Goal: Information Seeking & Learning: Learn about a topic

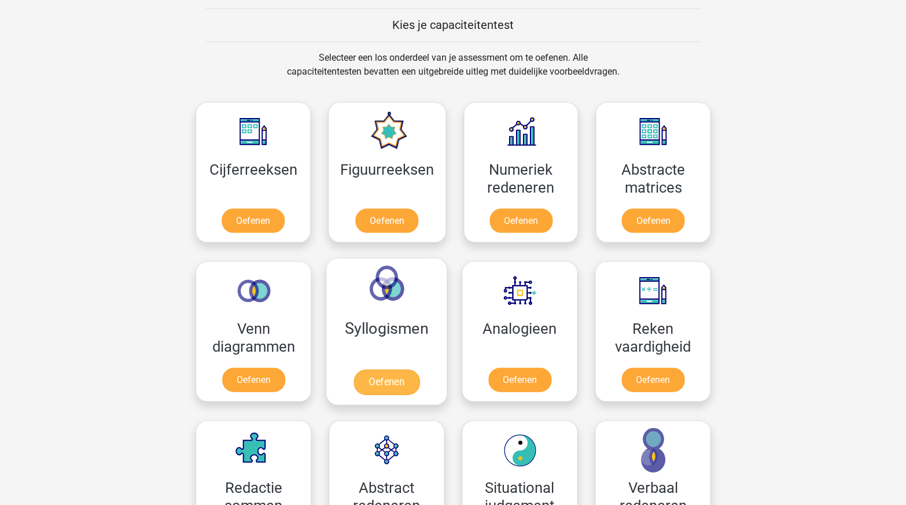
scroll to position [442, 0]
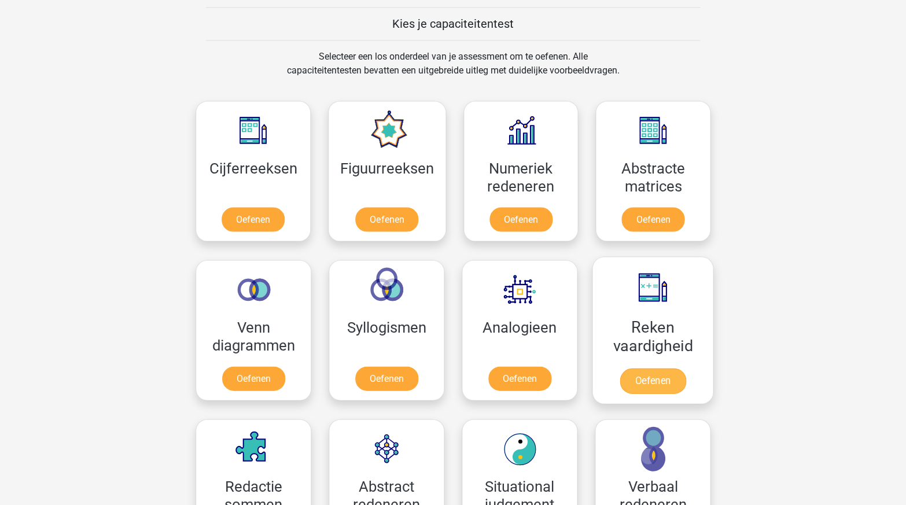
click at [659, 373] on link "Oefenen" at bounding box center [653, 380] width 66 height 25
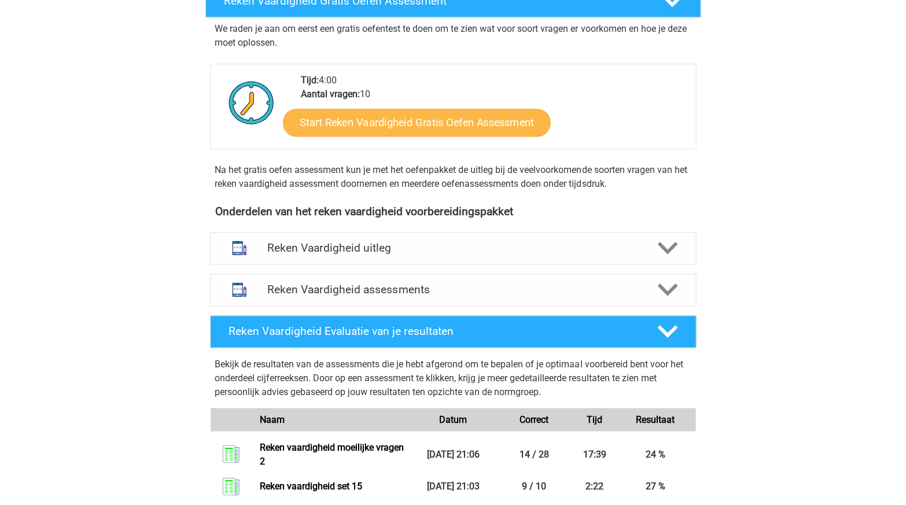
scroll to position [248, 0]
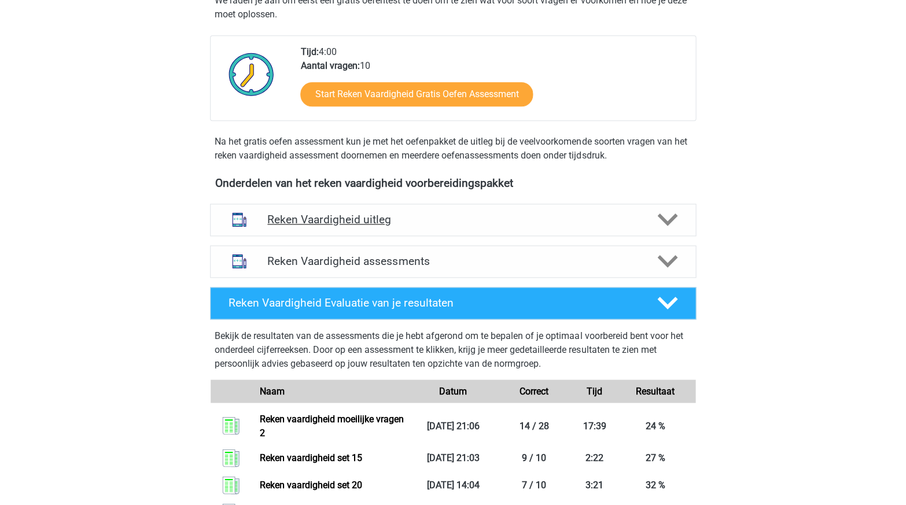
click at [378, 224] on div "Reken Vaardigheid uitleg" at bounding box center [453, 220] width 486 height 32
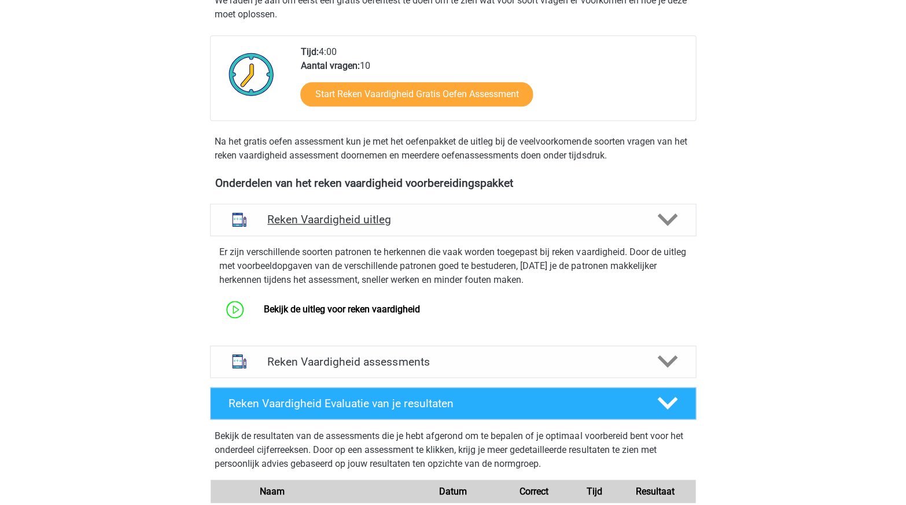
click at [393, 219] on h4 "Reken Vaardigheid uitleg" at bounding box center [452, 219] width 371 height 13
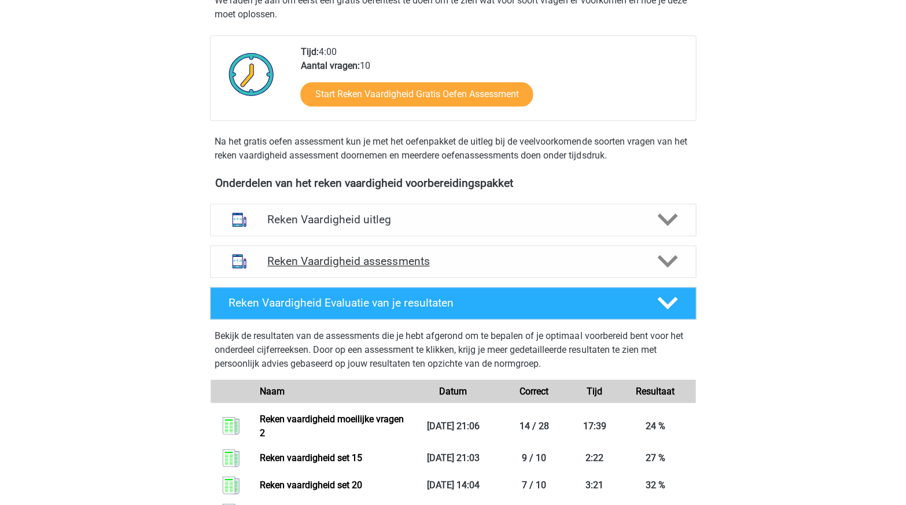
click at [362, 258] on h4 "Reken Vaardigheid assessments" at bounding box center [452, 261] width 371 height 13
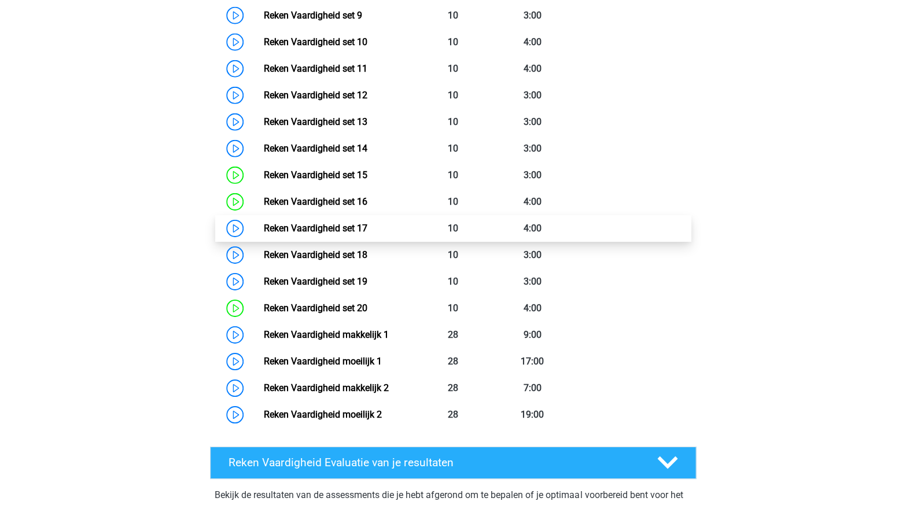
scroll to position [824, 0]
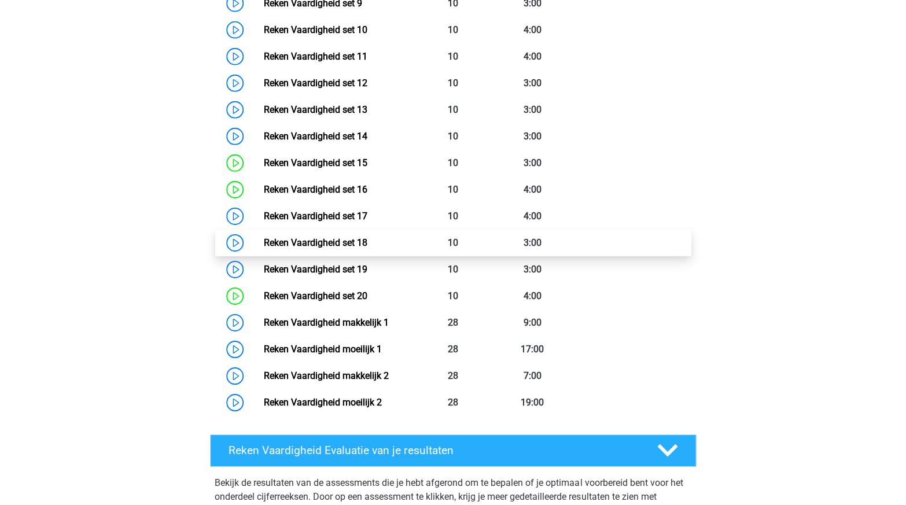
click at [342, 237] on link "Reken Vaardigheid set 18" at bounding box center [315, 242] width 104 height 11
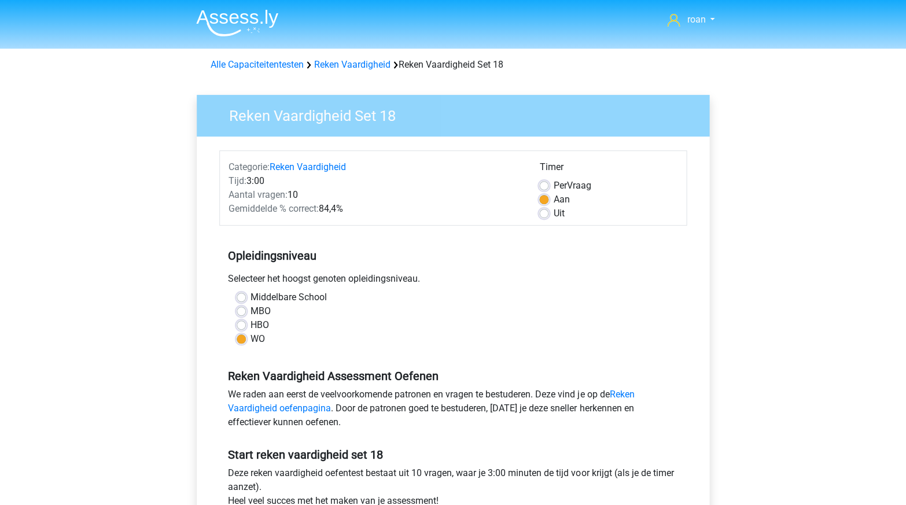
click at [553, 185] on label "Per Vraag" at bounding box center [572, 186] width 38 height 14
click at [546, 185] on input "Per Vraag" at bounding box center [543, 185] width 9 height 12
radio input "true"
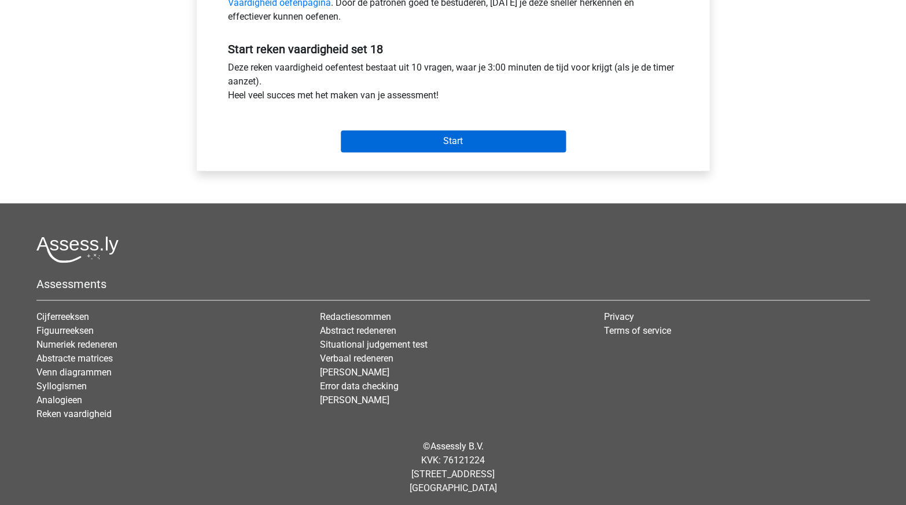
scroll to position [405, 0]
click at [451, 141] on input "Start" at bounding box center [453, 142] width 225 height 22
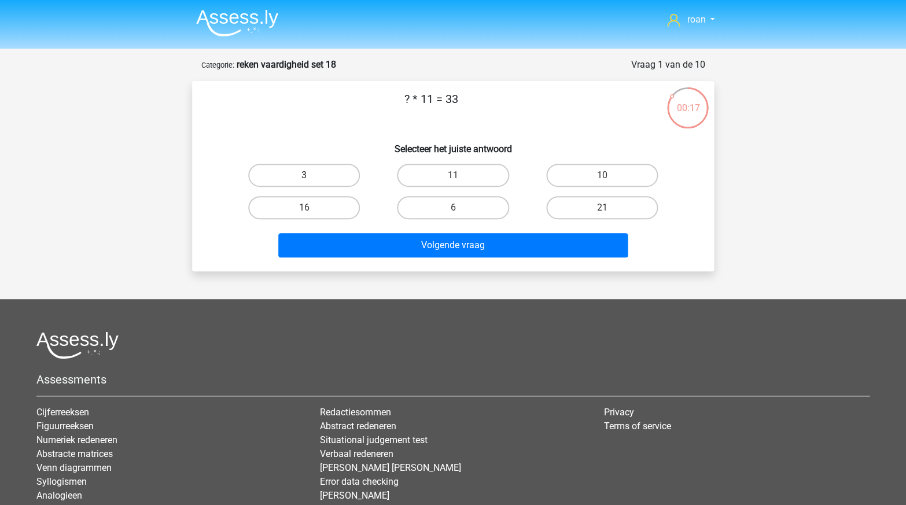
click at [331, 171] on label "3" at bounding box center [304, 175] width 112 height 23
click at [312, 175] on input "3" at bounding box center [308, 179] width 8 height 8
radio input "true"
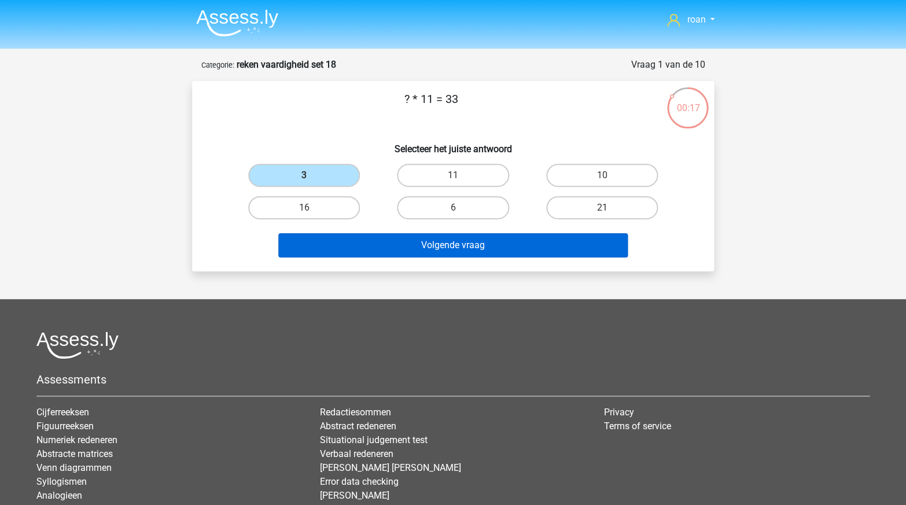
click at [425, 241] on button "Volgende vraag" at bounding box center [453, 245] width 350 height 24
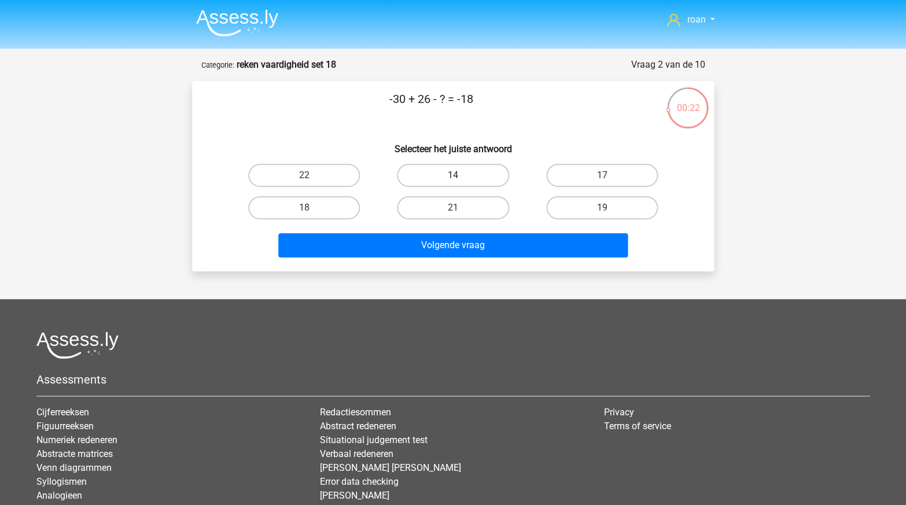
click at [451, 174] on label "14" at bounding box center [453, 175] width 112 height 23
click at [453, 175] on input "14" at bounding box center [457, 179] width 8 height 8
radio input "true"
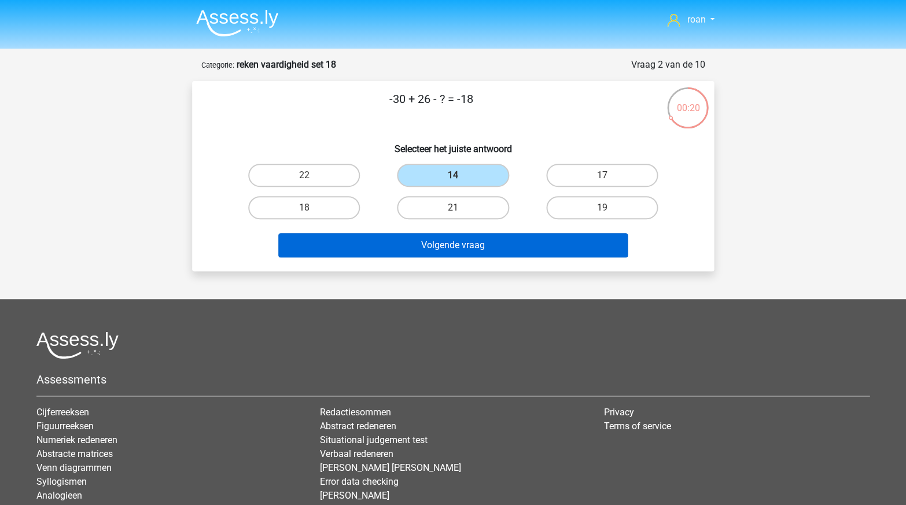
click at [432, 245] on button "Volgende vraag" at bounding box center [453, 245] width 350 height 24
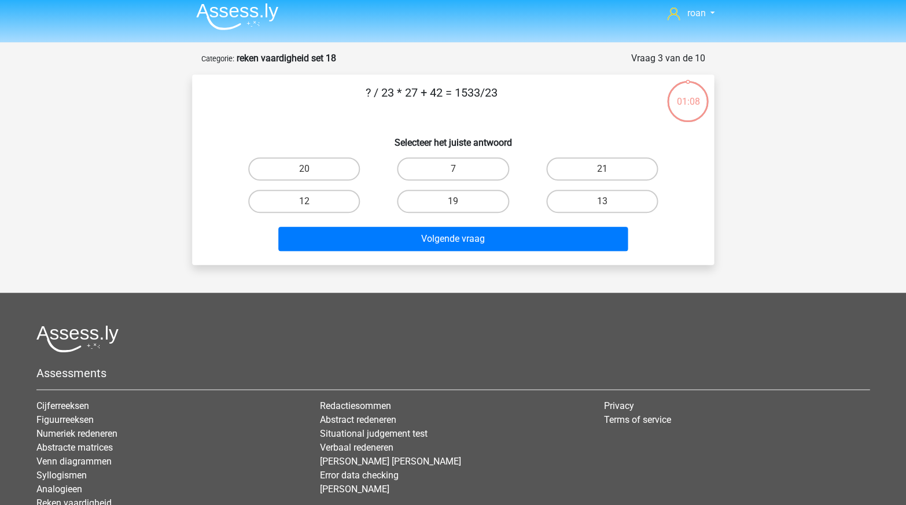
scroll to position [5, 0]
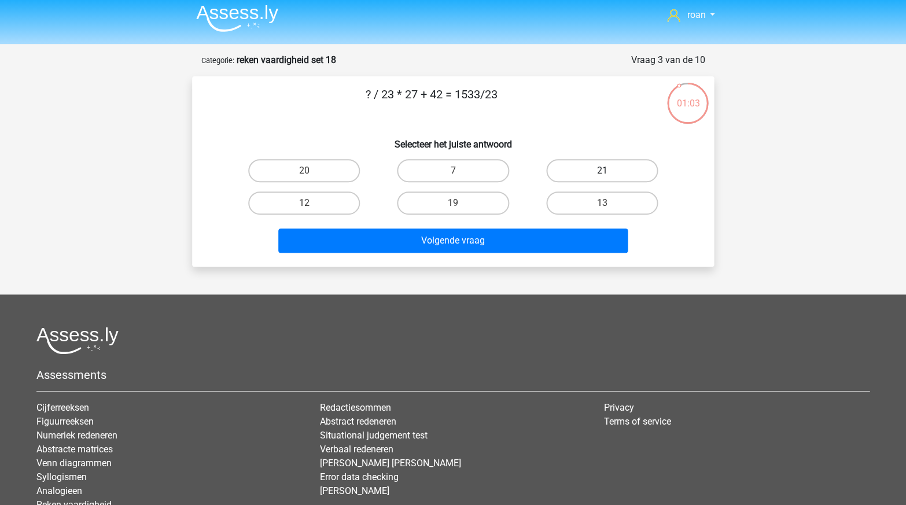
click at [626, 166] on label "21" at bounding box center [602, 170] width 112 height 23
click at [609, 171] on input "21" at bounding box center [606, 175] width 8 height 8
radio input "true"
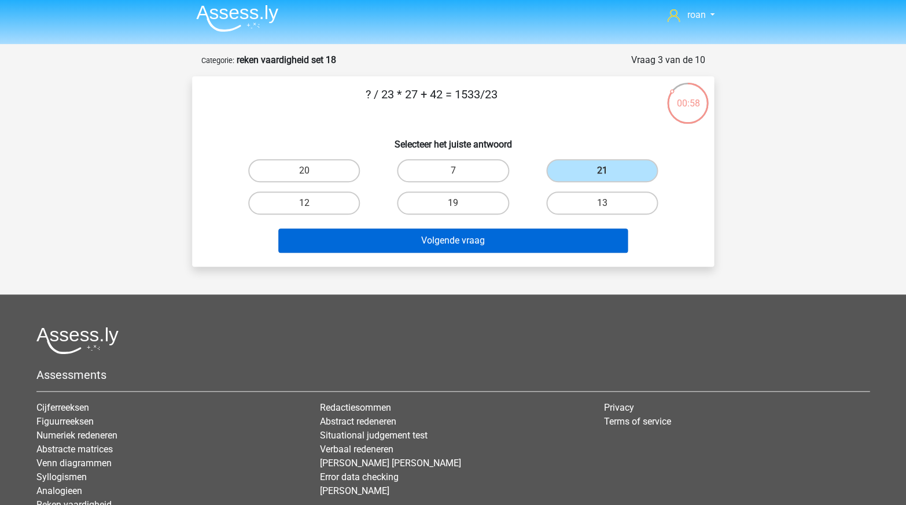
click at [387, 235] on button "Volgende vraag" at bounding box center [453, 241] width 350 height 24
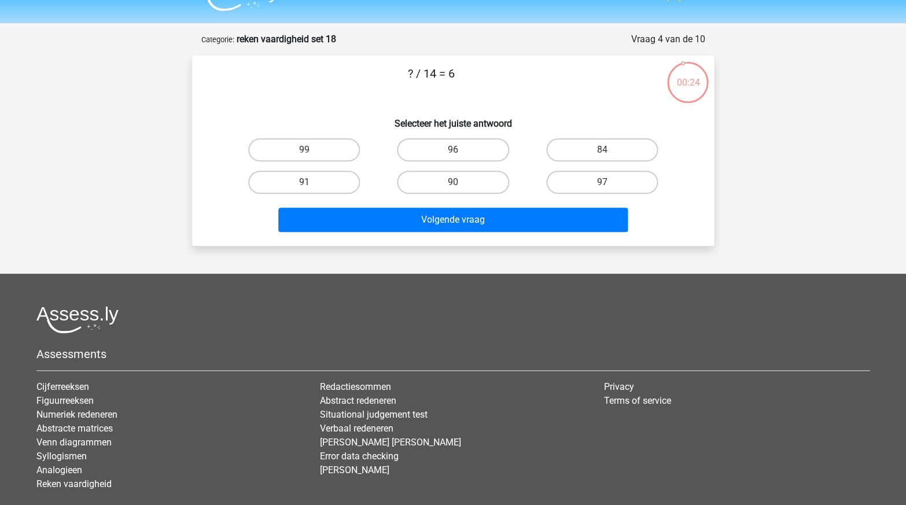
scroll to position [19, 0]
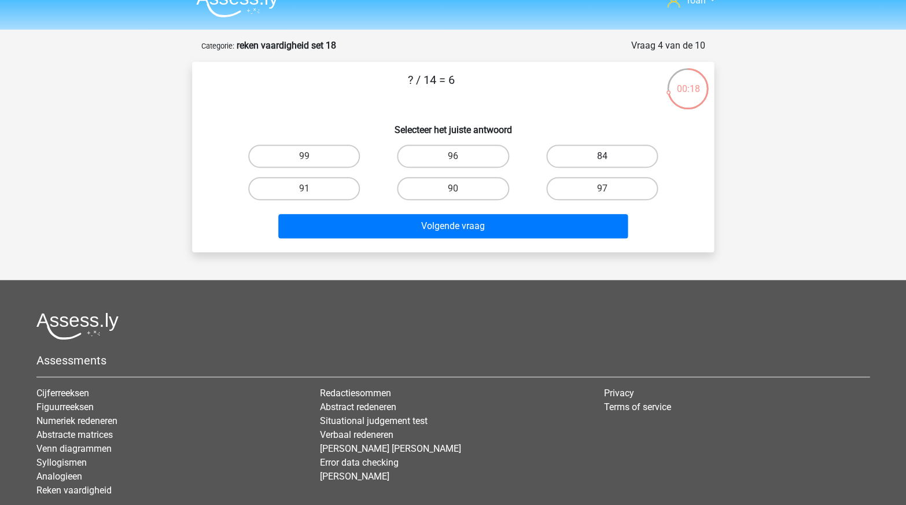
click at [607, 145] on label "84" at bounding box center [602, 156] width 112 height 23
click at [607, 156] on input "84" at bounding box center [606, 160] width 8 height 8
radio input "true"
click at [495, 241] on div "? / 14 = 6 Selecteer het juiste antwoord 99 96 84 91" at bounding box center [453, 157] width 522 height 190
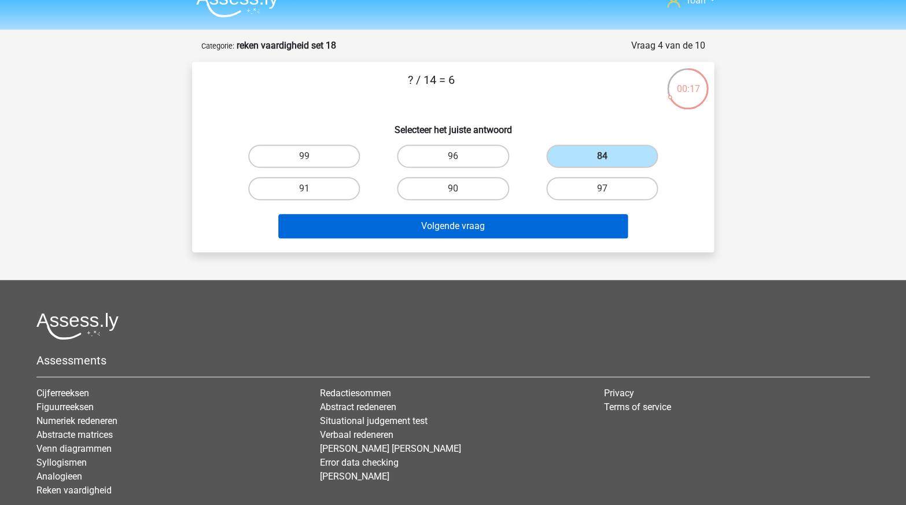
click at [509, 227] on button "Volgende vraag" at bounding box center [453, 226] width 350 height 24
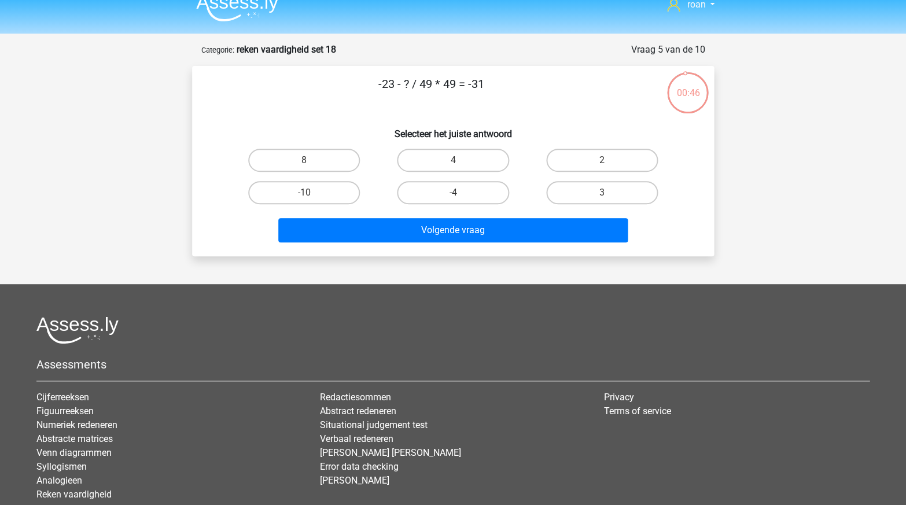
scroll to position [15, 0]
click at [574, 193] on label "3" at bounding box center [602, 192] width 112 height 23
click at [602, 193] on input "3" at bounding box center [606, 197] width 8 height 8
radio input "true"
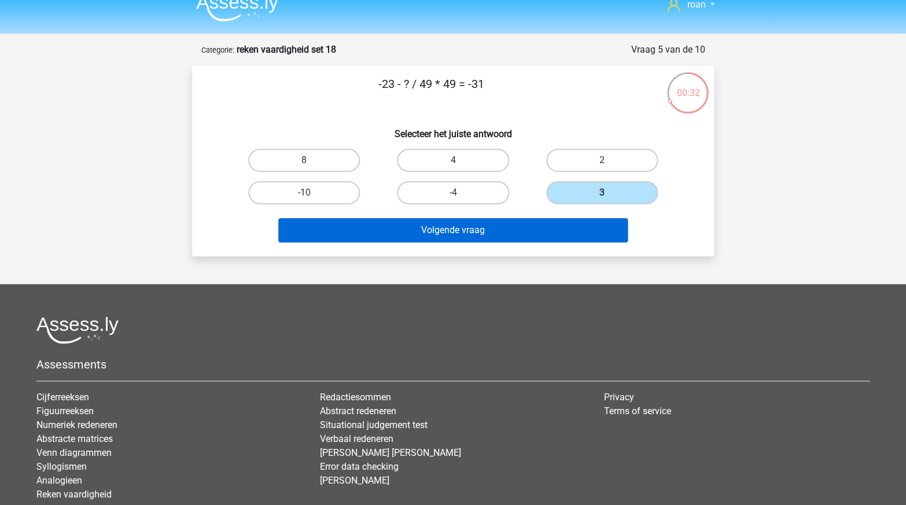
click at [535, 230] on button "Volgende vraag" at bounding box center [453, 230] width 350 height 24
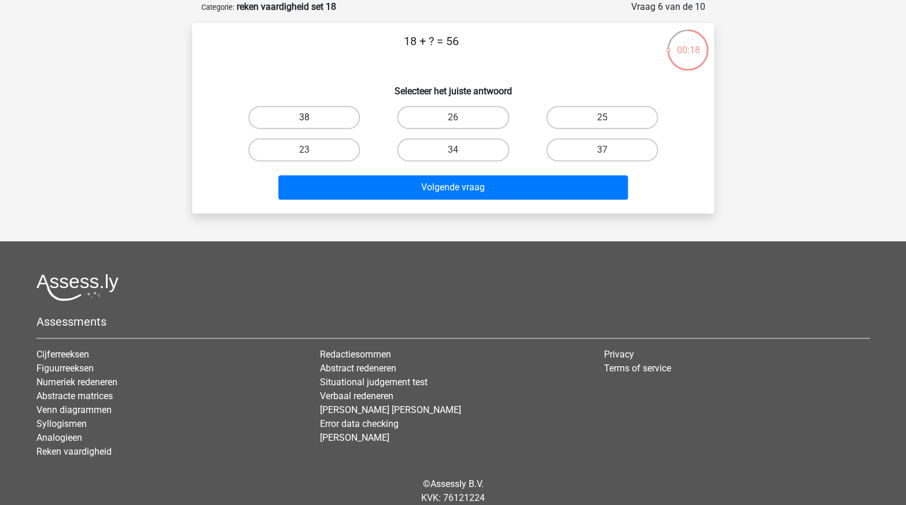
click at [325, 126] on label "38" at bounding box center [304, 117] width 112 height 23
click at [312, 125] on input "38" at bounding box center [308, 121] width 8 height 8
radio input "true"
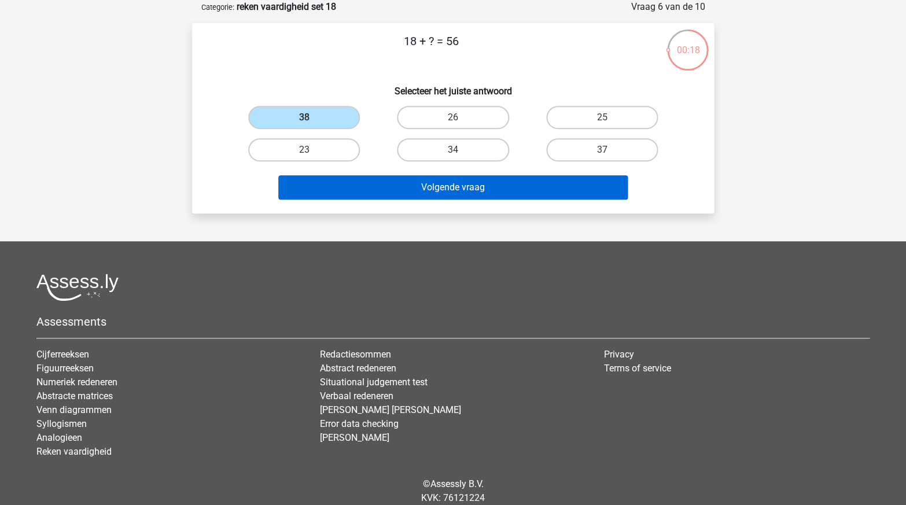
click at [377, 179] on button "Volgende vraag" at bounding box center [453, 187] width 350 height 24
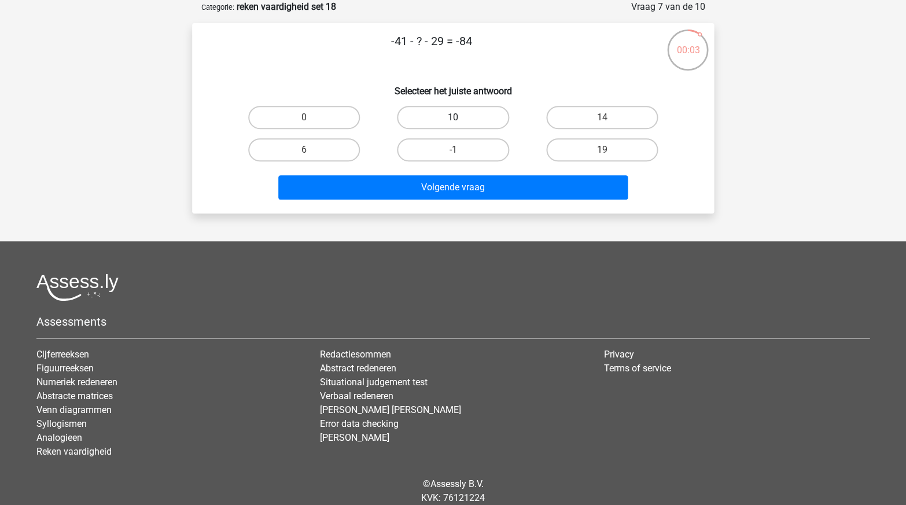
click at [417, 112] on label "10" at bounding box center [453, 117] width 112 height 23
click at [453, 117] on input "10" at bounding box center [457, 121] width 8 height 8
radio input "true"
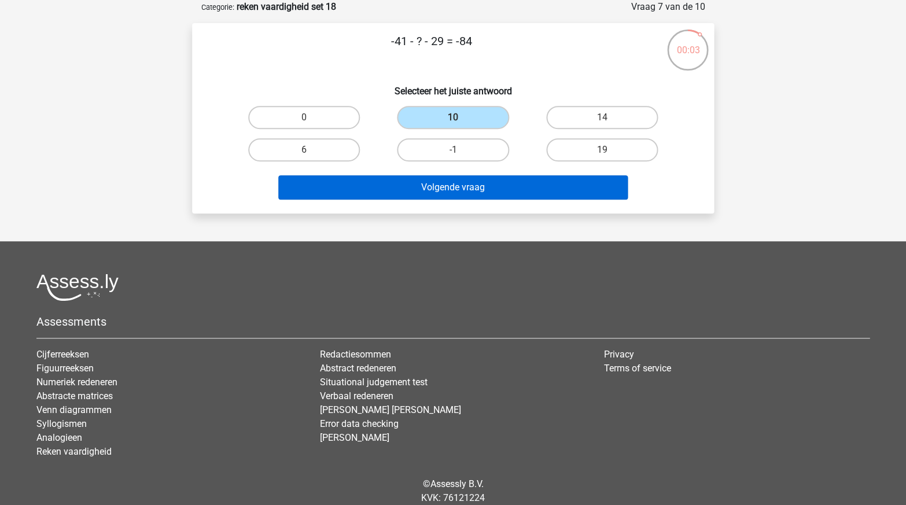
click at [409, 188] on button "Volgende vraag" at bounding box center [453, 187] width 350 height 24
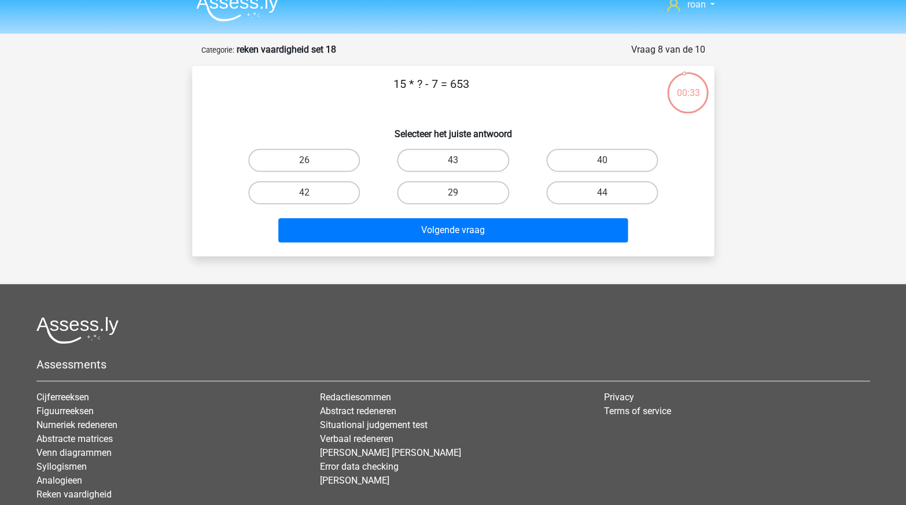
scroll to position [14, 0]
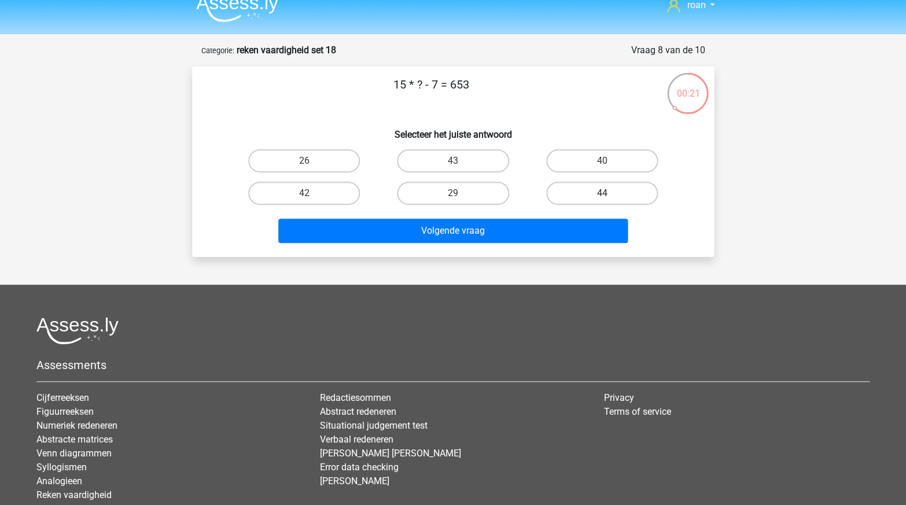
click at [570, 189] on label "44" at bounding box center [602, 193] width 112 height 23
click at [602, 193] on input "44" at bounding box center [606, 197] width 8 height 8
radio input "true"
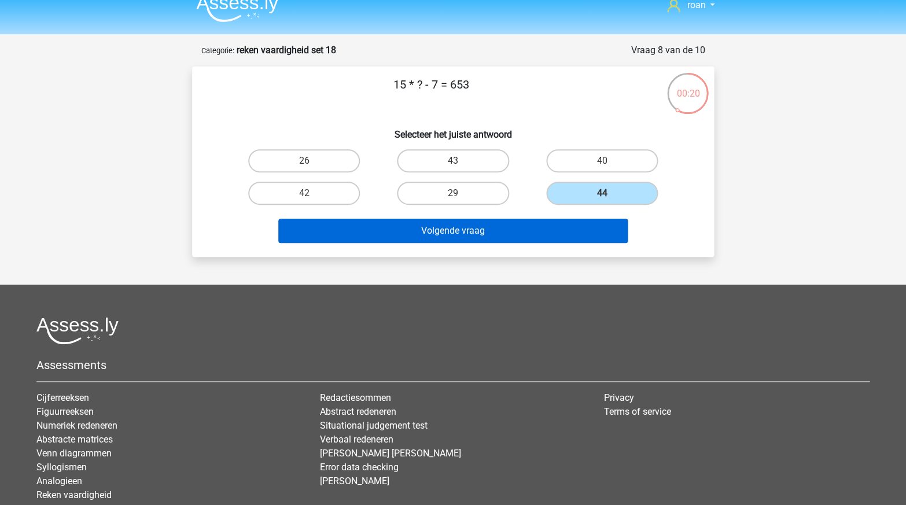
click at [543, 227] on button "Volgende vraag" at bounding box center [453, 231] width 350 height 24
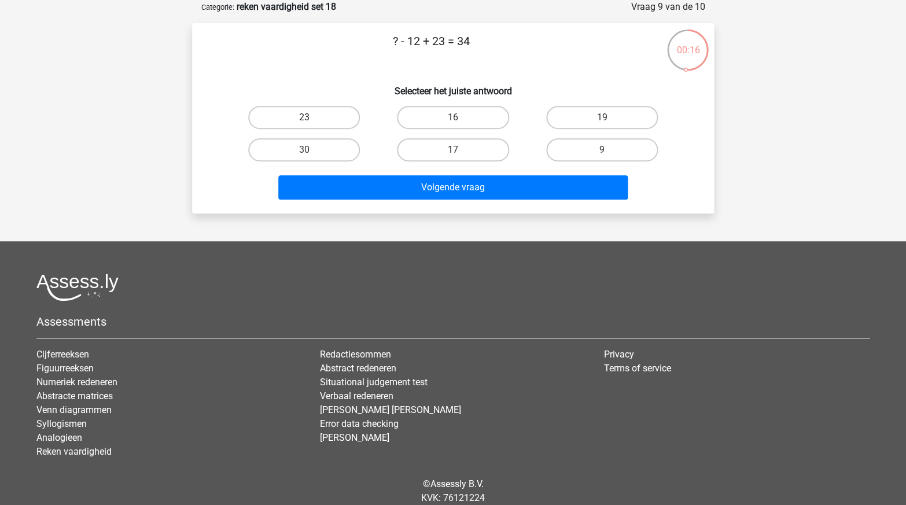
click at [325, 116] on label "23" at bounding box center [304, 117] width 112 height 23
click at [312, 117] on input "23" at bounding box center [308, 121] width 8 height 8
radio input "true"
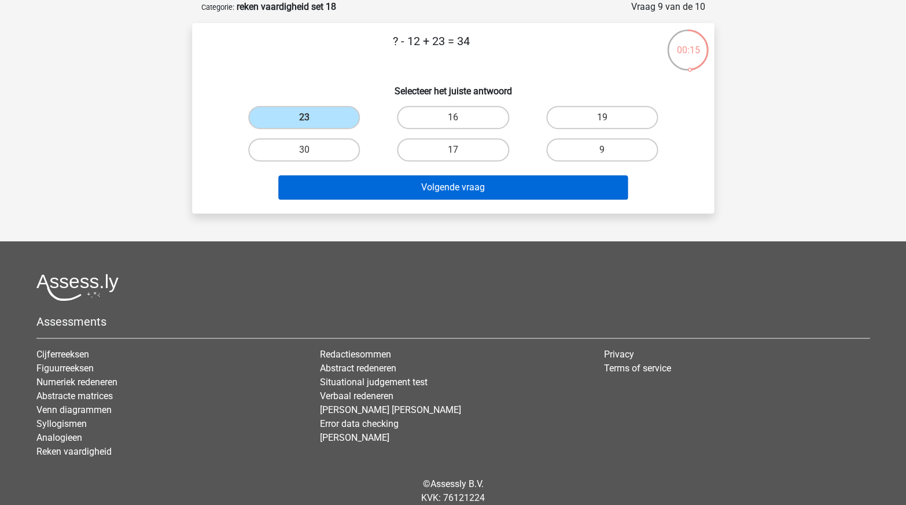
click at [407, 175] on button "Volgende vraag" at bounding box center [453, 187] width 350 height 24
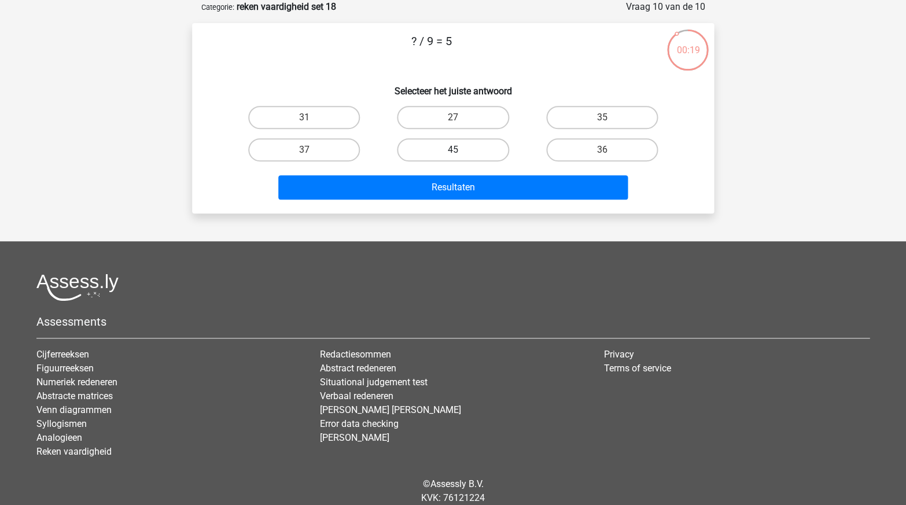
click at [478, 138] on label "45" at bounding box center [453, 149] width 112 height 23
click at [460, 150] on input "45" at bounding box center [457, 154] width 8 height 8
radio input "true"
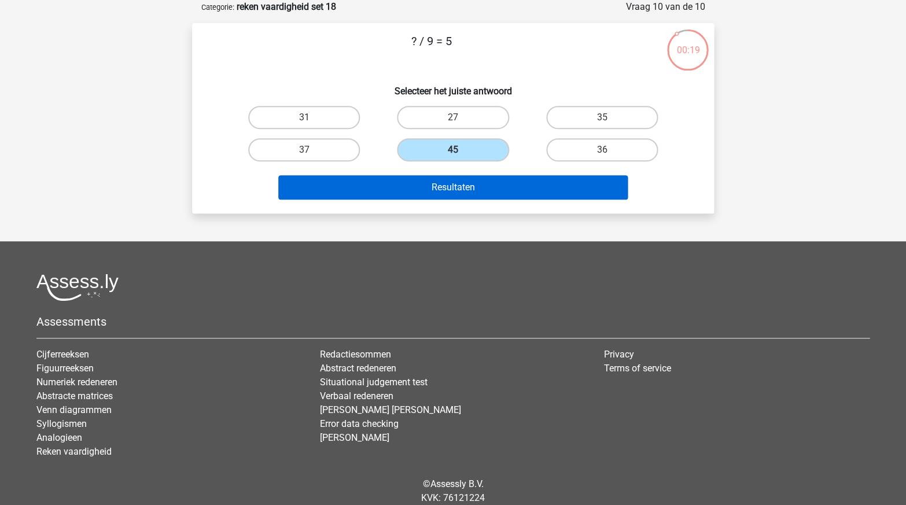
click at [444, 182] on button "Resultaten" at bounding box center [453, 187] width 350 height 24
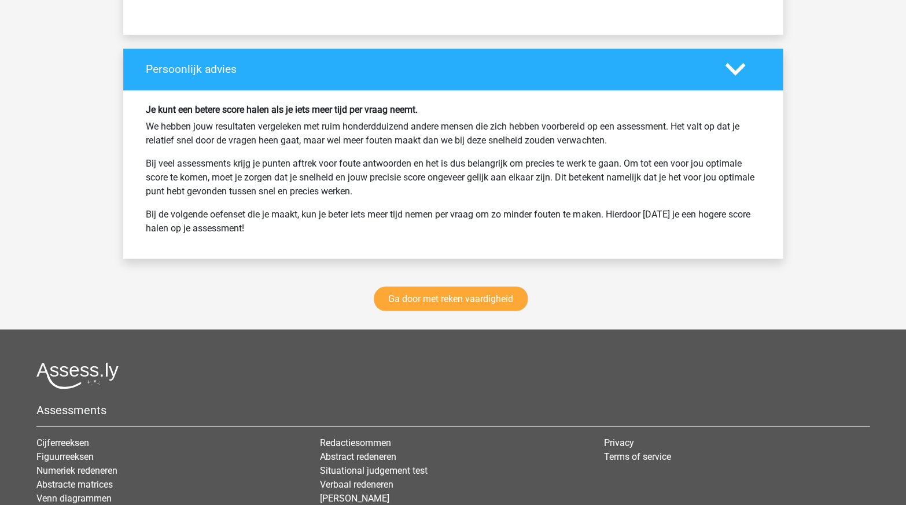
scroll to position [1490, 0]
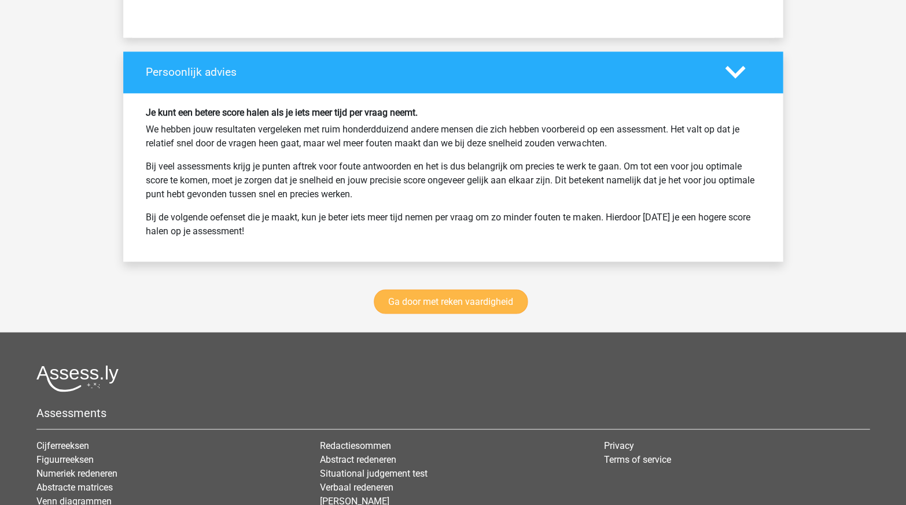
click at [466, 289] on link "Ga door met reken vaardigheid" at bounding box center [451, 301] width 154 height 24
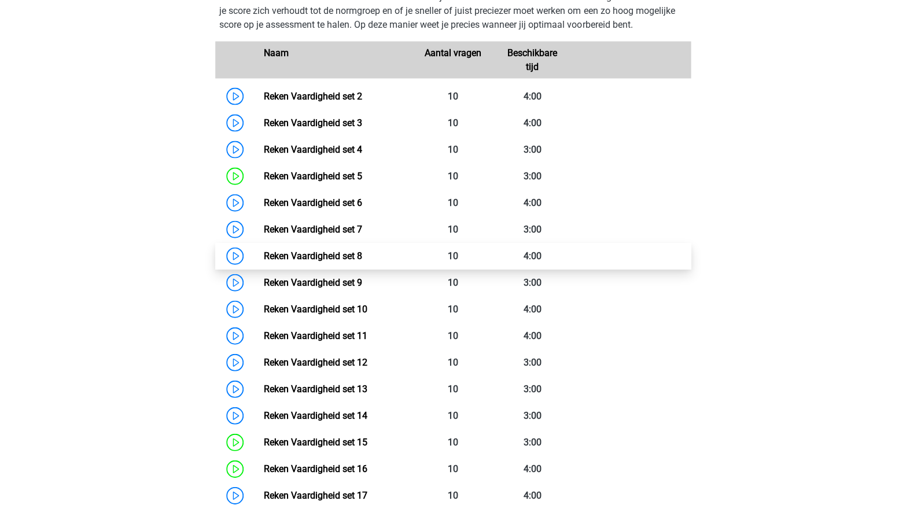
scroll to position [551, 0]
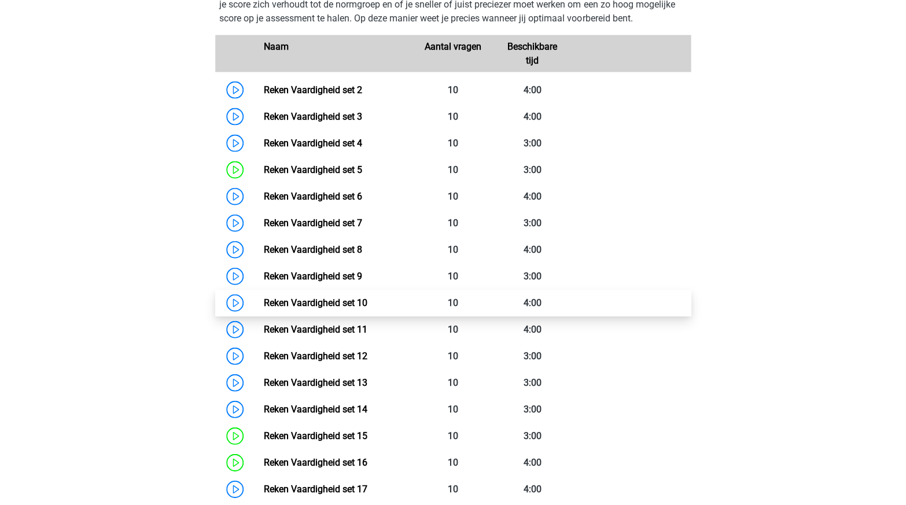
click at [314, 297] on link "Reken Vaardigheid set 10" at bounding box center [315, 302] width 104 height 11
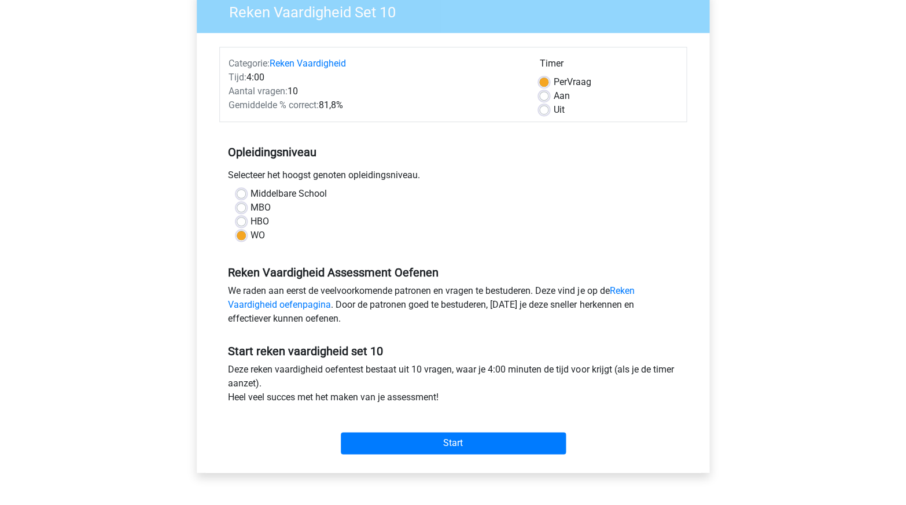
scroll to position [119, 0]
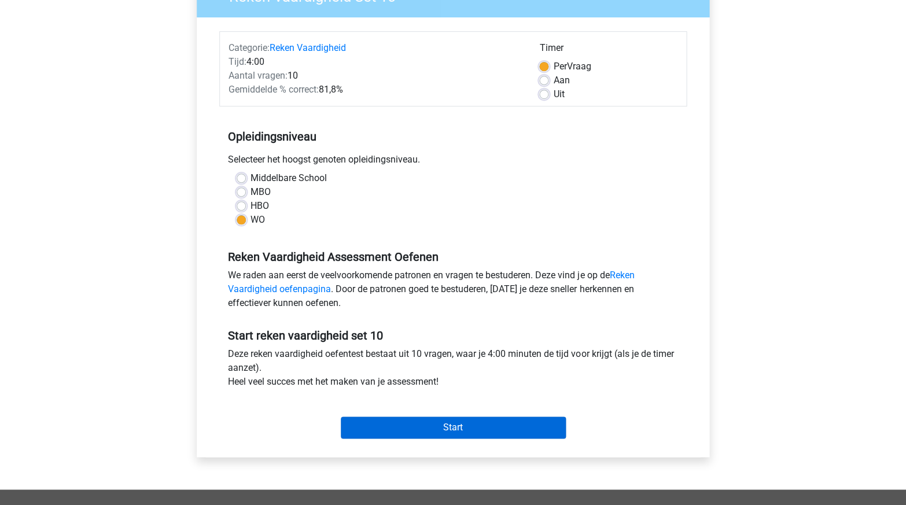
click at [459, 422] on input "Start" at bounding box center [453, 428] width 225 height 22
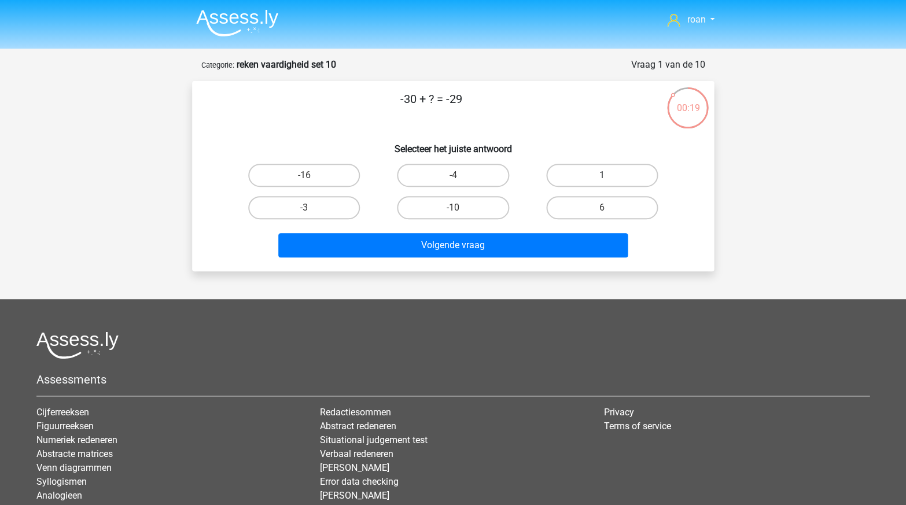
click at [590, 176] on label "1" at bounding box center [602, 175] width 112 height 23
click at [602, 176] on input "1" at bounding box center [606, 179] width 8 height 8
radio input "true"
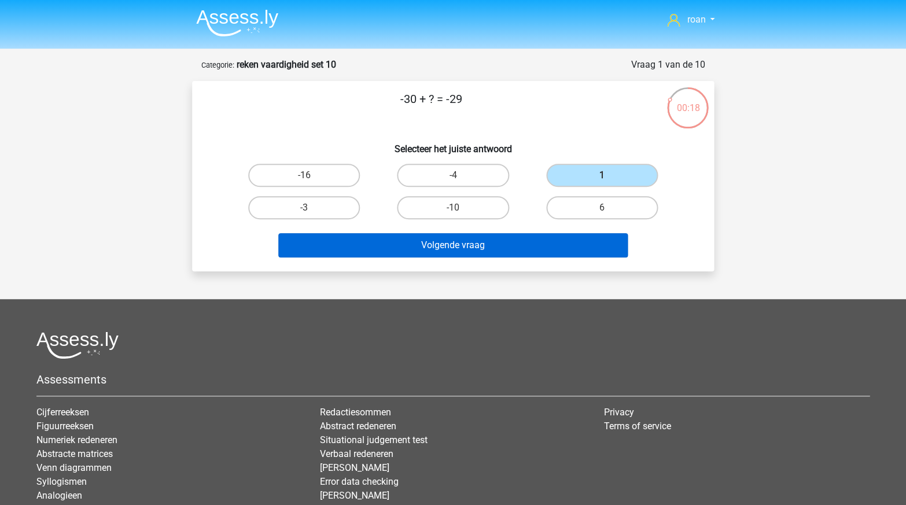
click at [537, 235] on button "Volgende vraag" at bounding box center [453, 245] width 350 height 24
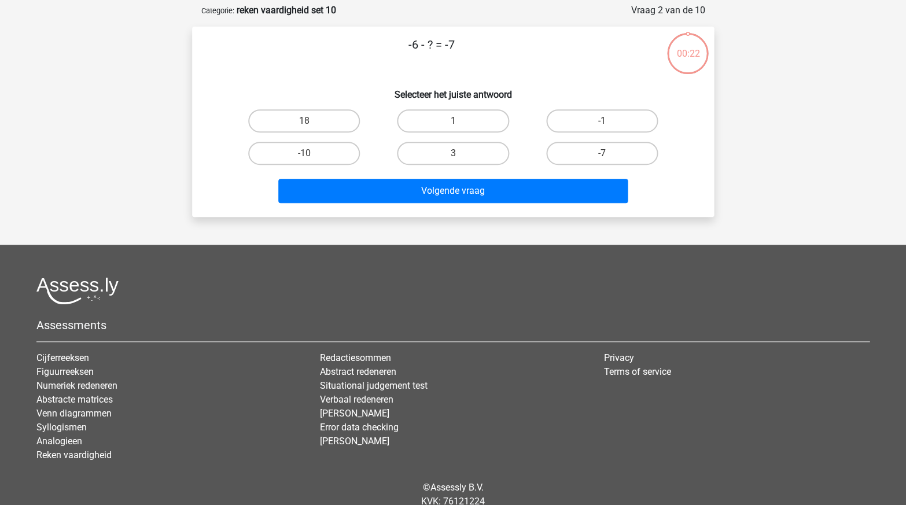
scroll to position [58, 0]
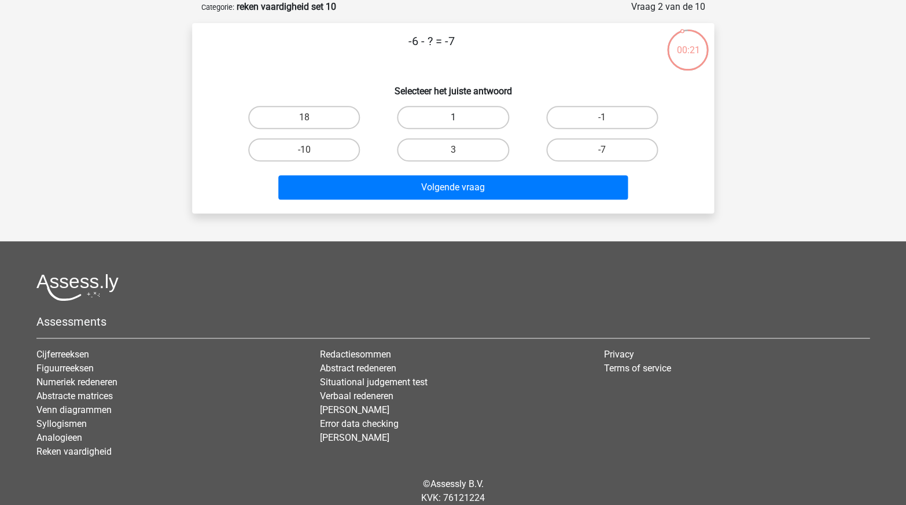
click at [427, 121] on label "1" at bounding box center [453, 117] width 112 height 23
click at [453, 121] on input "1" at bounding box center [457, 121] width 8 height 8
radio input "true"
click at [588, 123] on label "-1" at bounding box center [602, 117] width 112 height 23
click at [602, 123] on input "-1" at bounding box center [606, 121] width 8 height 8
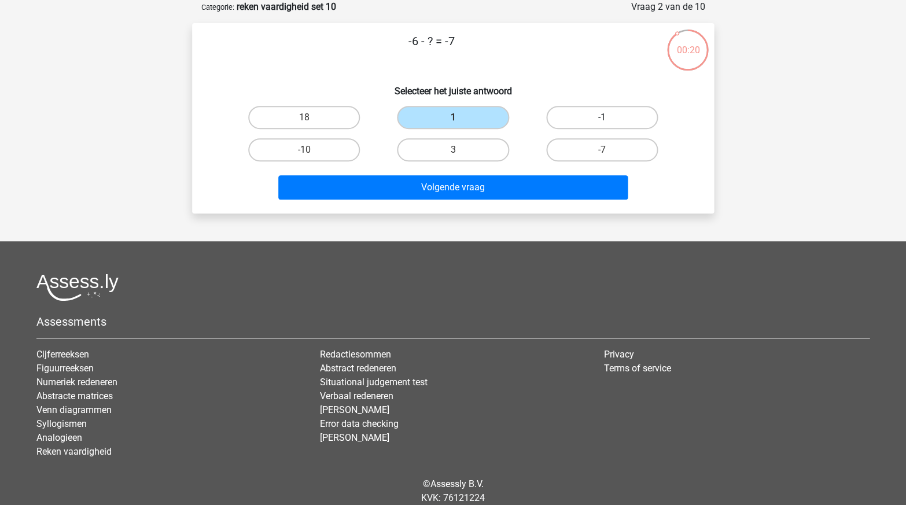
radio input "true"
drag, startPoint x: 525, startPoint y: 185, endPoint x: 478, endPoint y: 104, distance: 94.1
click at [478, 104] on div "-6 - ? = -7 Selecteer het juiste antwoord 18 1 -1 -10" at bounding box center [453, 118] width 513 height 172
click at [478, 104] on div "1" at bounding box center [452, 117] width 149 height 32
click at [466, 111] on label "1" at bounding box center [453, 117] width 112 height 23
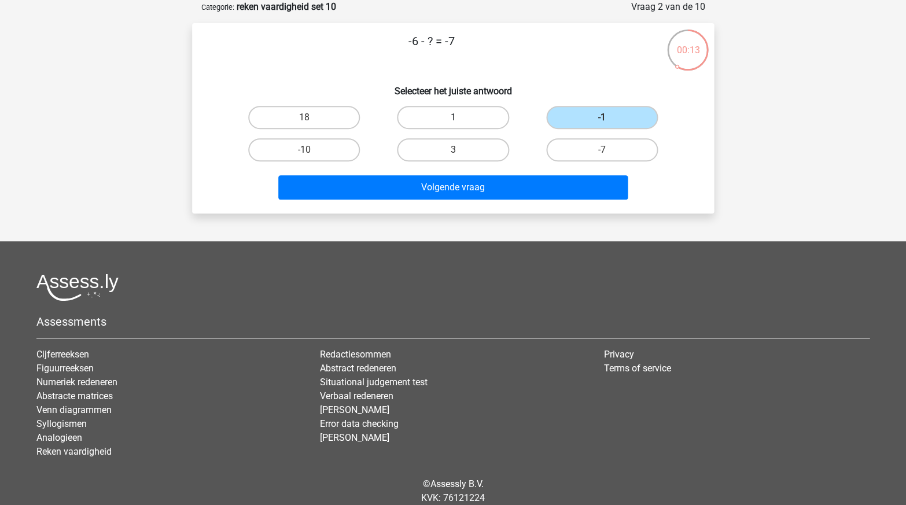
click at [460, 117] on input "1" at bounding box center [457, 121] width 8 height 8
radio input "true"
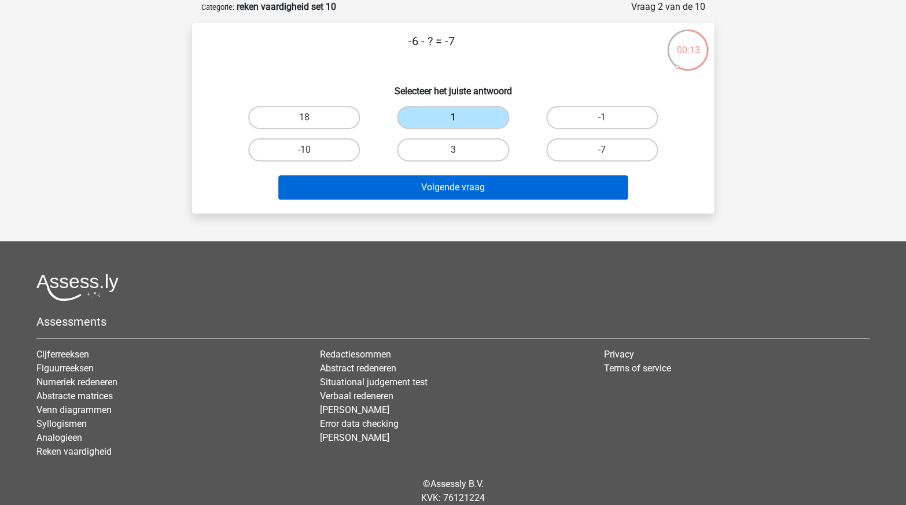
click at [459, 177] on button "Volgende vraag" at bounding box center [453, 187] width 350 height 24
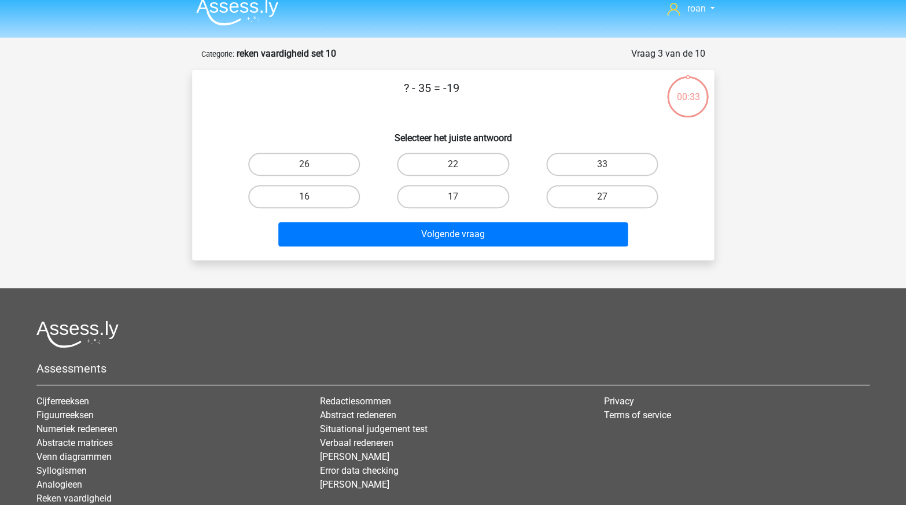
scroll to position [11, 0]
click at [294, 185] on label "16" at bounding box center [304, 196] width 112 height 23
click at [304, 197] on input "16" at bounding box center [308, 201] width 8 height 8
radio input "true"
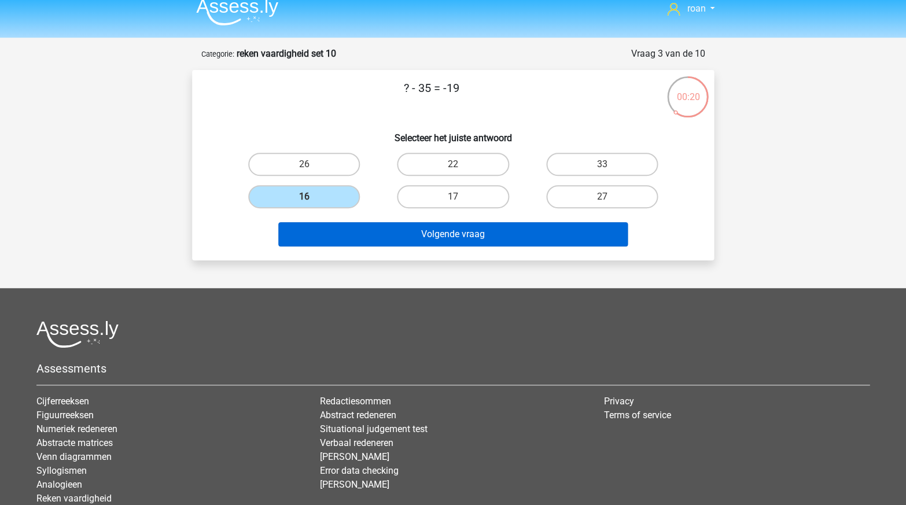
click at [338, 230] on button "Volgende vraag" at bounding box center [453, 234] width 350 height 24
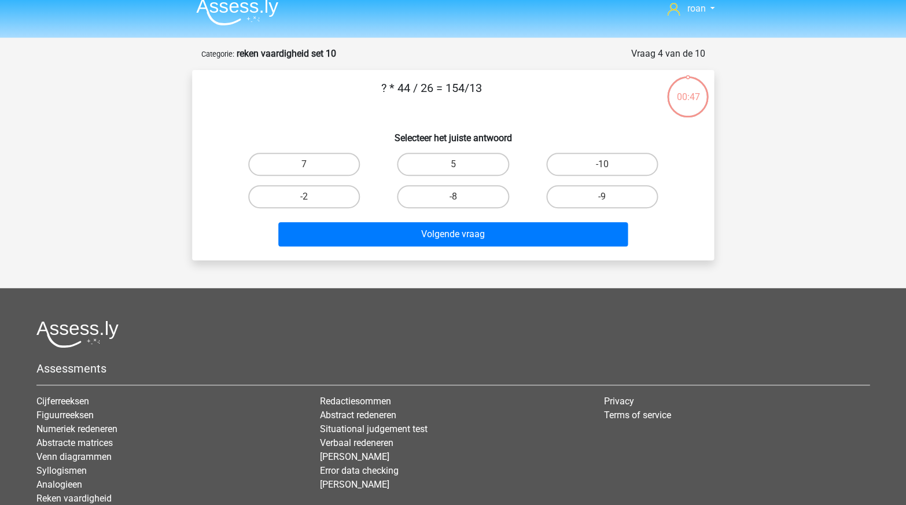
scroll to position [58, 0]
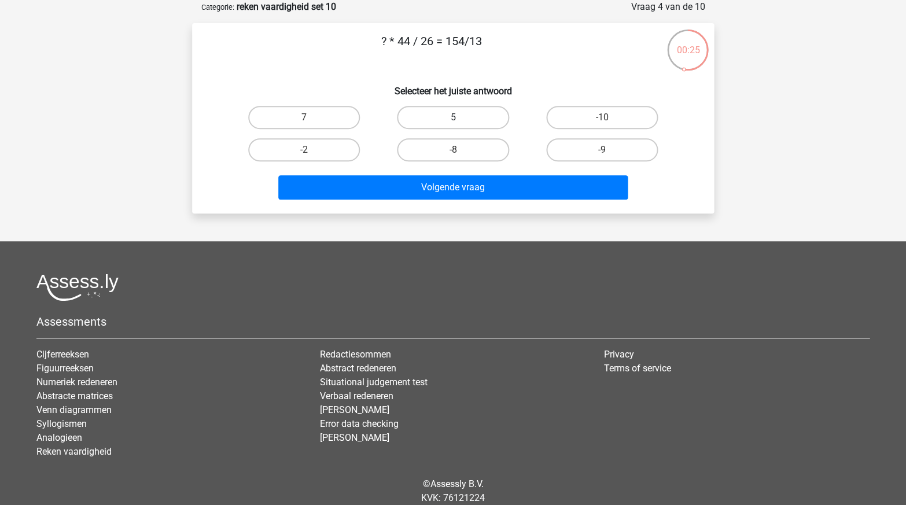
click at [446, 124] on label "5" at bounding box center [453, 117] width 112 height 23
click at [453, 124] on input "5" at bounding box center [457, 121] width 8 height 8
radio input "true"
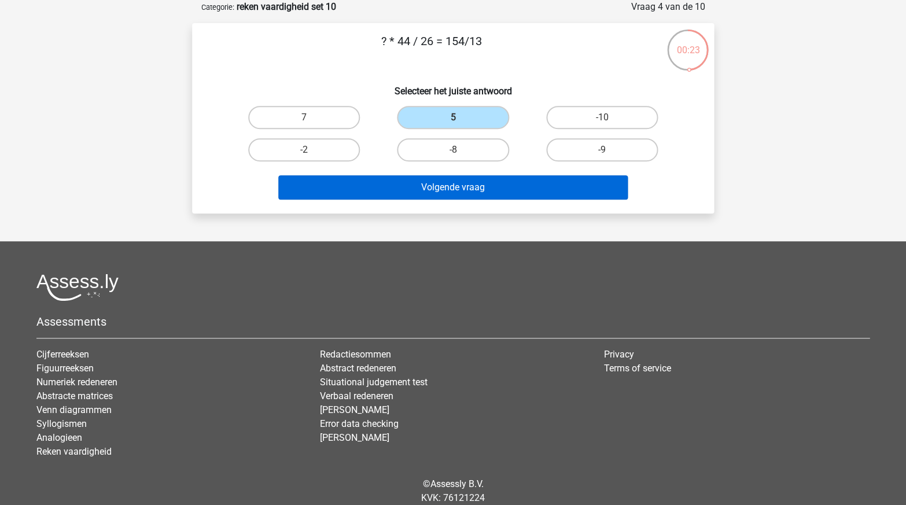
click at [412, 193] on button "Volgende vraag" at bounding box center [453, 187] width 350 height 24
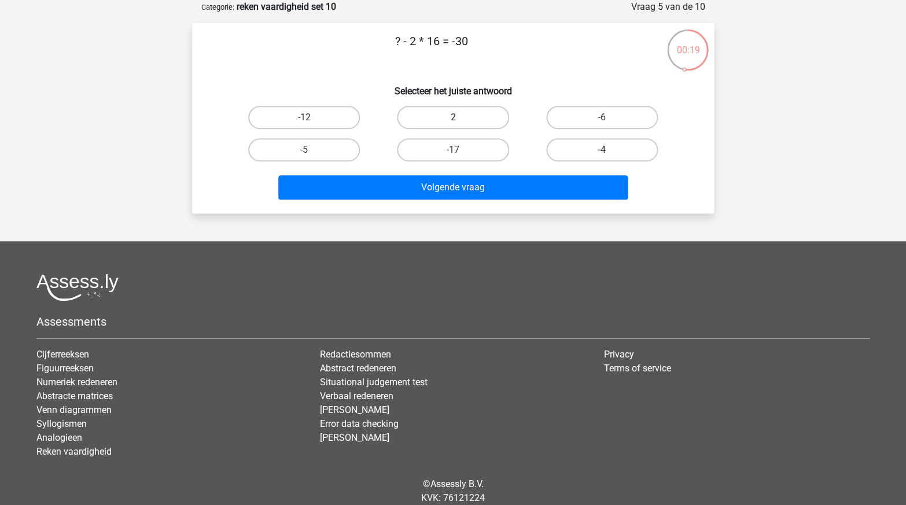
click at [422, 113] on label "2" at bounding box center [453, 117] width 112 height 23
click at [453, 117] on input "2" at bounding box center [457, 121] width 8 height 8
radio input "true"
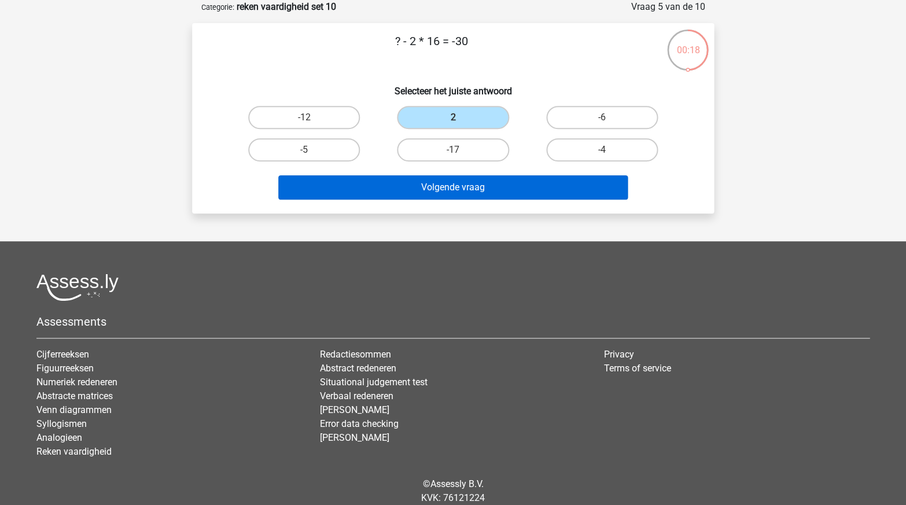
click at [418, 193] on button "Volgende vraag" at bounding box center [453, 187] width 350 height 24
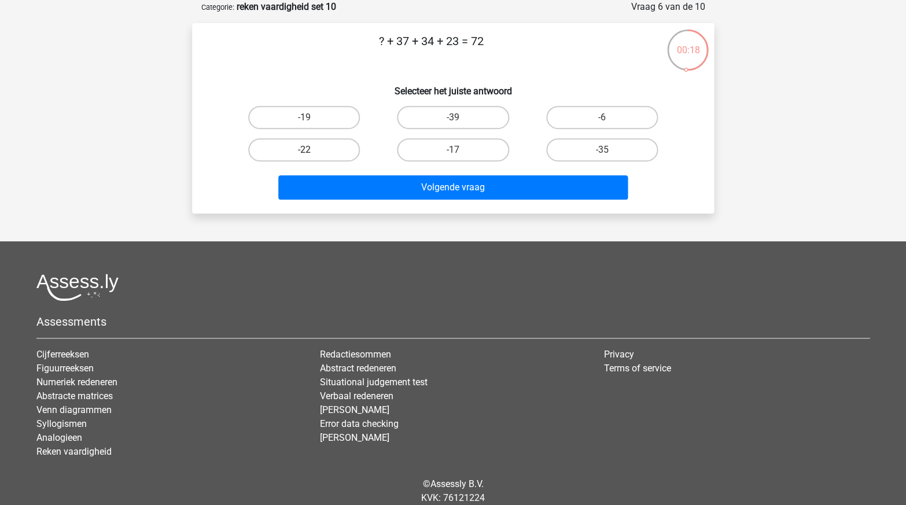
click at [288, 146] on label "-22" at bounding box center [304, 149] width 112 height 23
click at [304, 150] on input "-22" at bounding box center [308, 154] width 8 height 8
radio input "true"
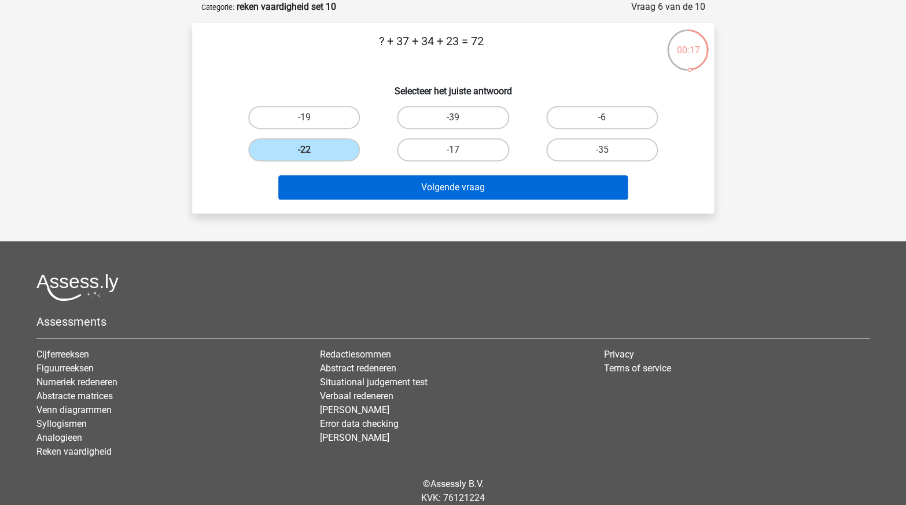
click at [351, 194] on button "Volgende vraag" at bounding box center [453, 187] width 350 height 24
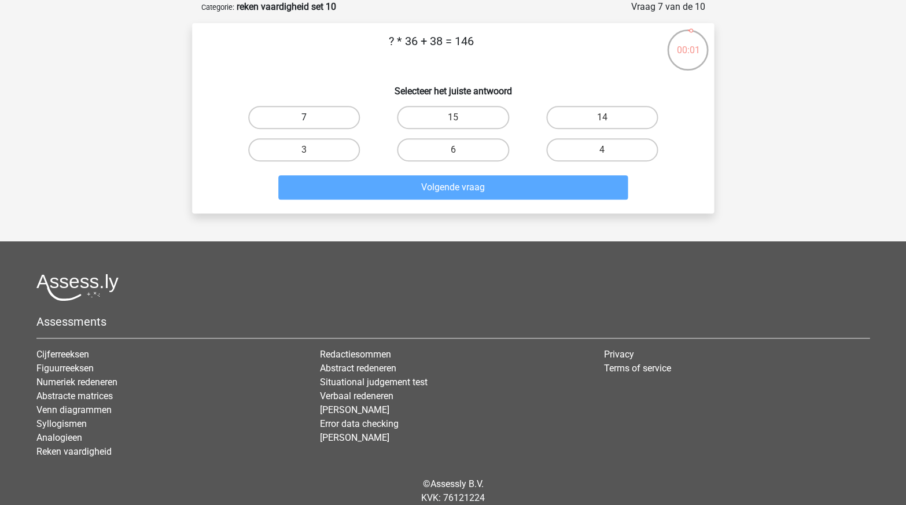
click at [327, 117] on label "7" at bounding box center [304, 117] width 112 height 23
click at [312, 117] on input "7" at bounding box center [308, 121] width 8 height 8
radio input "true"
click at [411, 170] on div "Volgende vraag" at bounding box center [453, 185] width 485 height 38
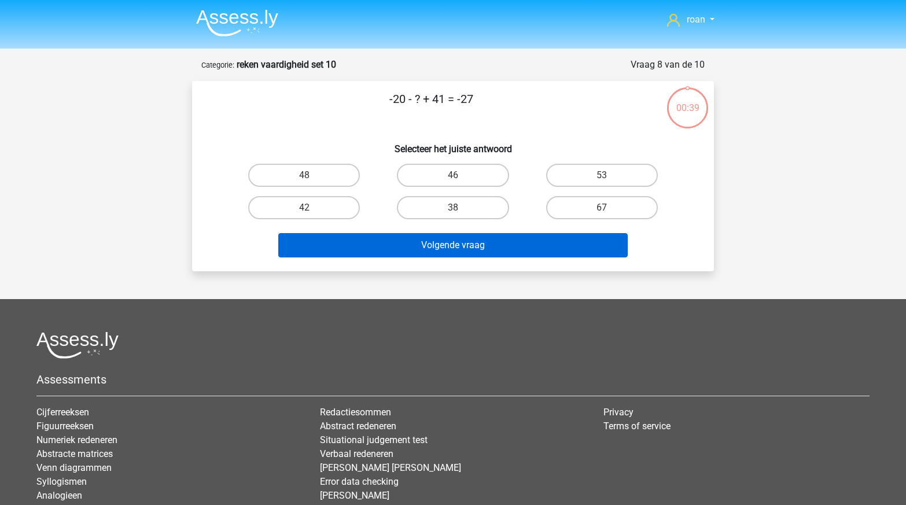
scroll to position [58, 0]
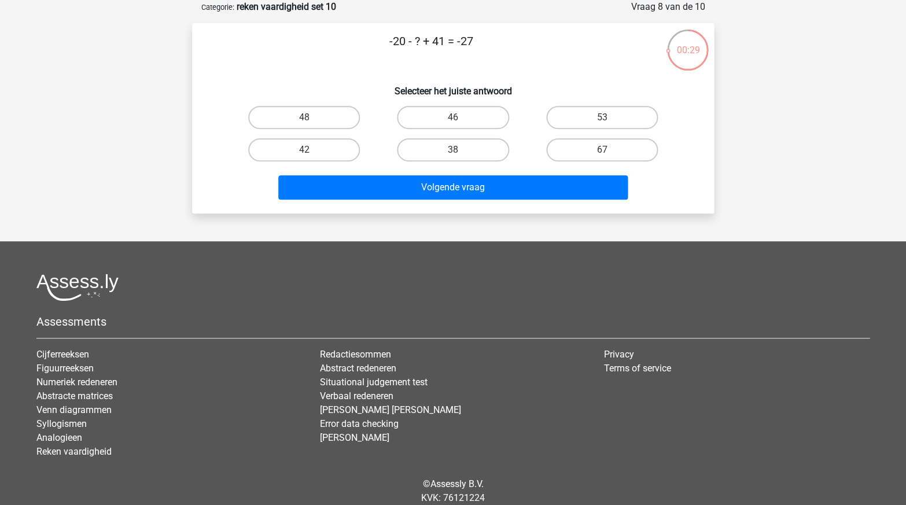
click at [301, 104] on div "48" at bounding box center [304, 117] width 149 height 32
click at [301, 117] on label "48" at bounding box center [304, 117] width 112 height 23
click at [304, 117] on input "48" at bounding box center [308, 121] width 8 height 8
radio input "true"
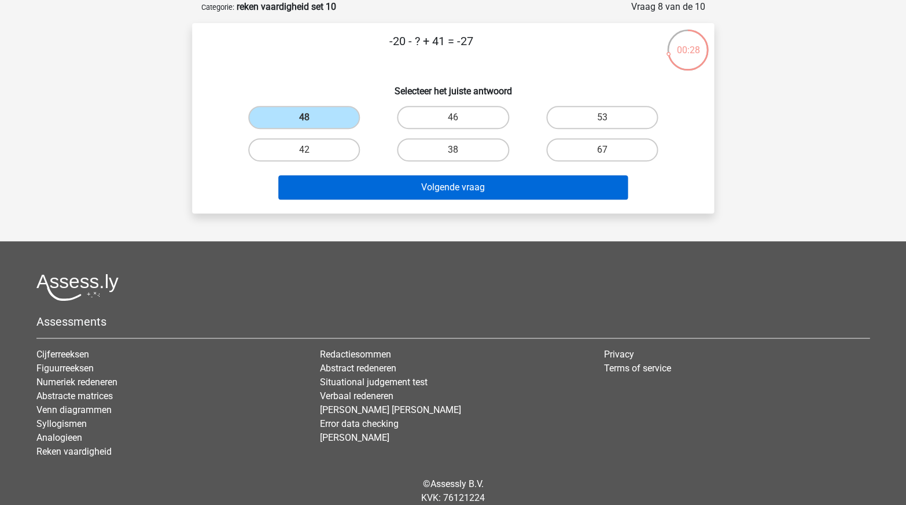
click at [352, 191] on button "Volgende vraag" at bounding box center [453, 187] width 350 height 24
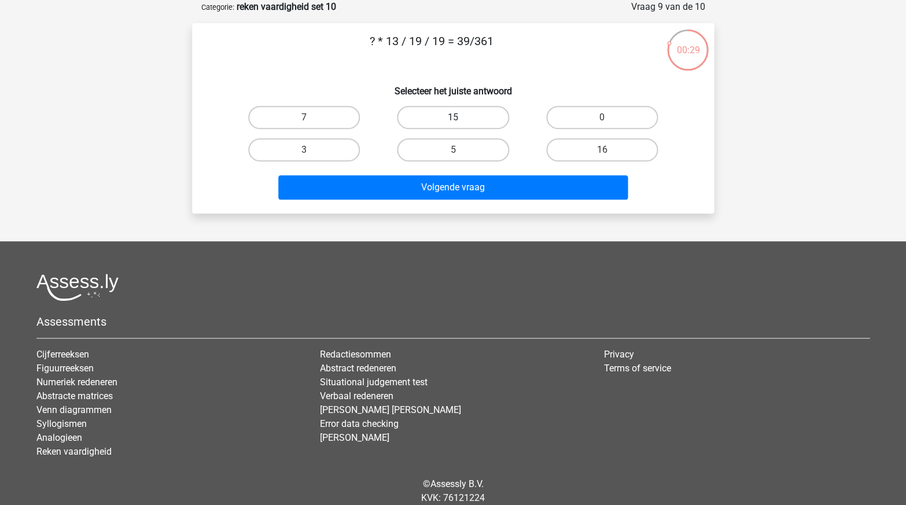
click at [490, 123] on label "15" at bounding box center [453, 117] width 112 height 23
click at [460, 123] on input "15" at bounding box center [457, 121] width 8 height 8
radio input "true"
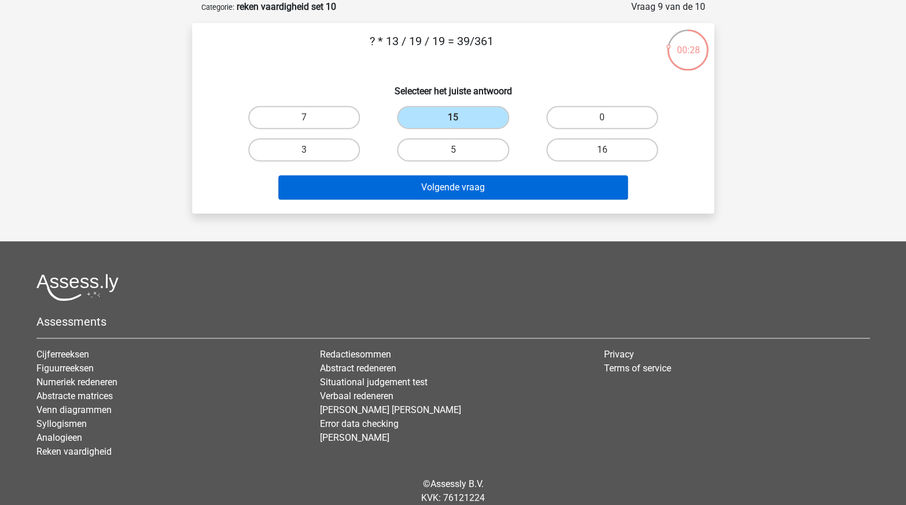
click at [493, 193] on button "Volgende vraag" at bounding box center [453, 187] width 350 height 24
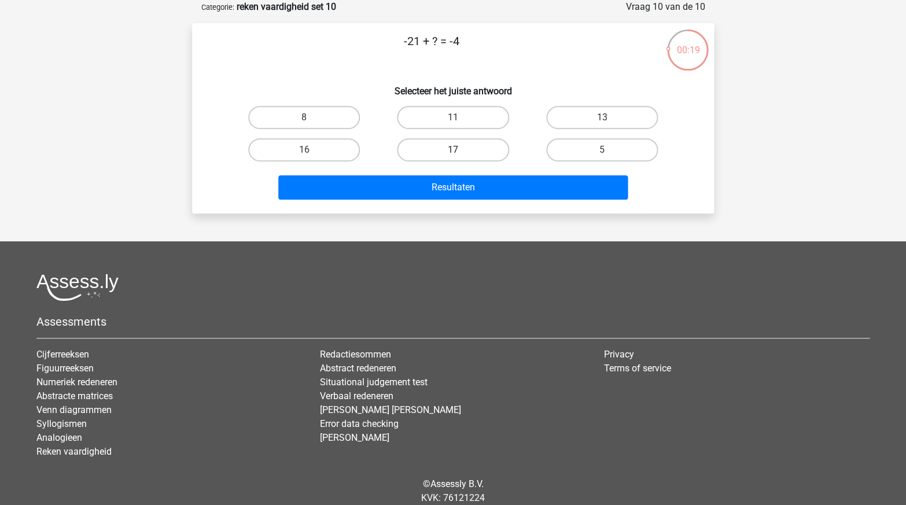
click at [444, 141] on label "17" at bounding box center [453, 149] width 112 height 23
click at [453, 150] on input "17" at bounding box center [457, 154] width 8 height 8
radio input "true"
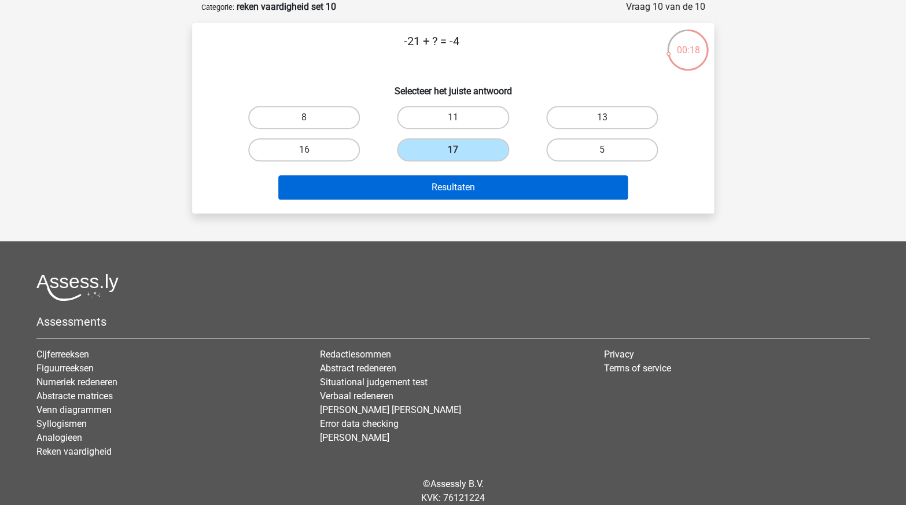
click at [418, 186] on button "Resultaten" at bounding box center [453, 187] width 350 height 24
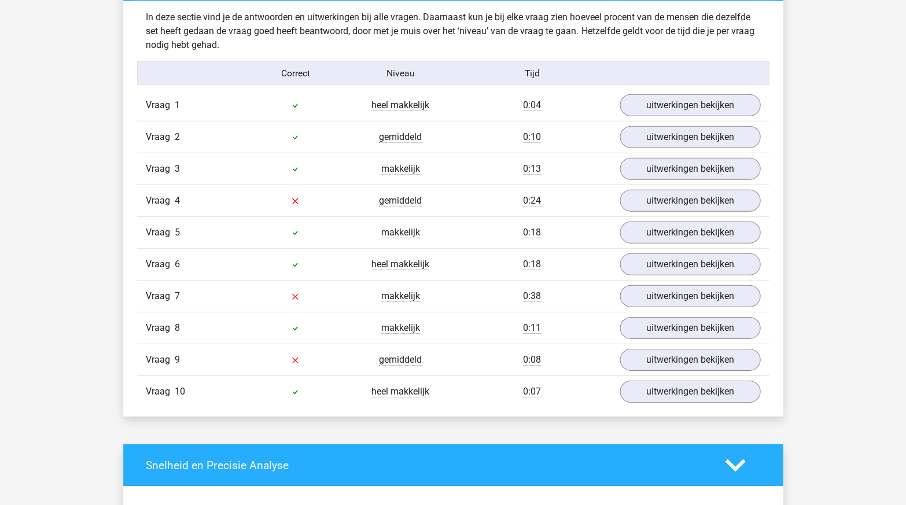
scroll to position [709, 0]
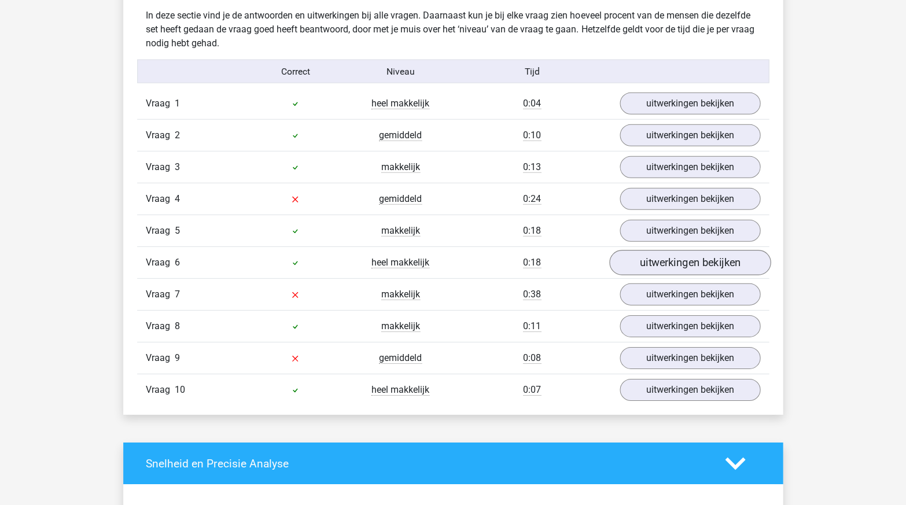
click at [639, 264] on link "uitwerkingen bekijken" at bounding box center [689, 262] width 161 height 25
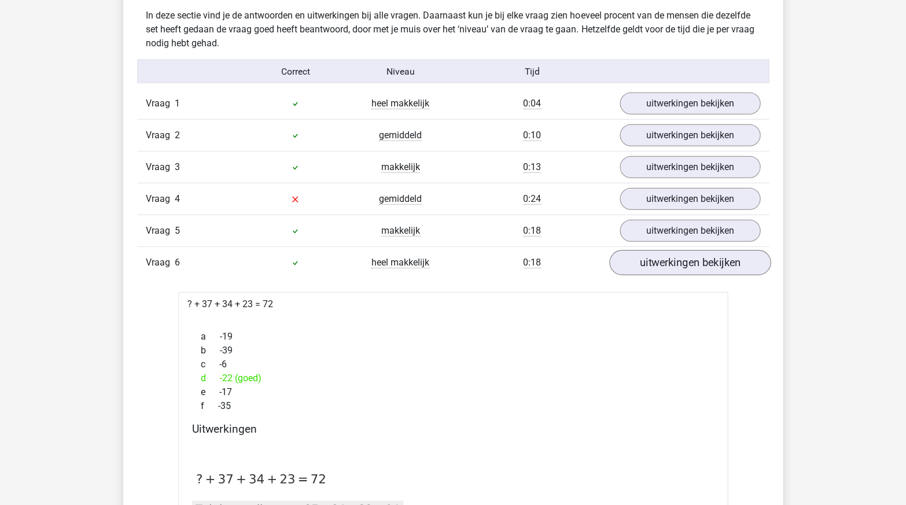
click at [639, 264] on link "uitwerkingen bekijken" at bounding box center [689, 262] width 161 height 25
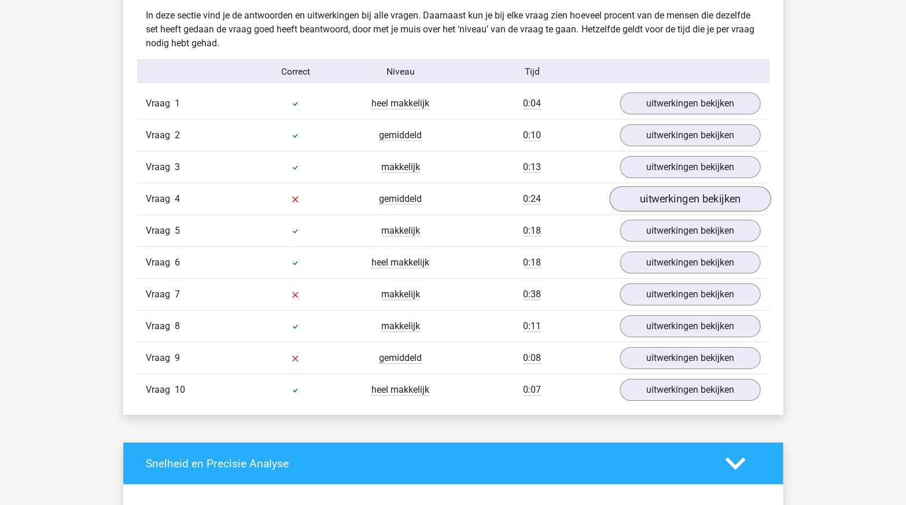
click at [632, 199] on link "uitwerkingen bekijken" at bounding box center [689, 198] width 161 height 25
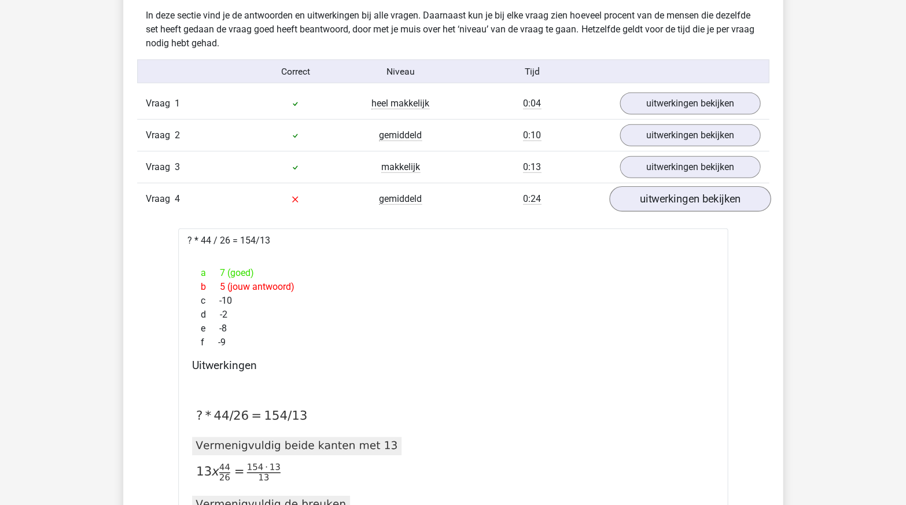
click at [633, 198] on link "uitwerkingen bekijken" at bounding box center [689, 198] width 161 height 25
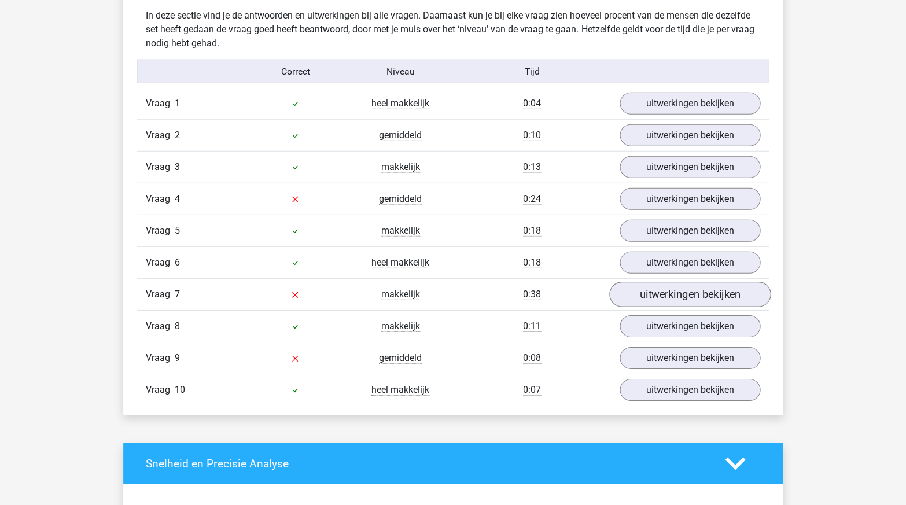
click at [640, 294] on link "uitwerkingen bekijken" at bounding box center [689, 294] width 161 height 25
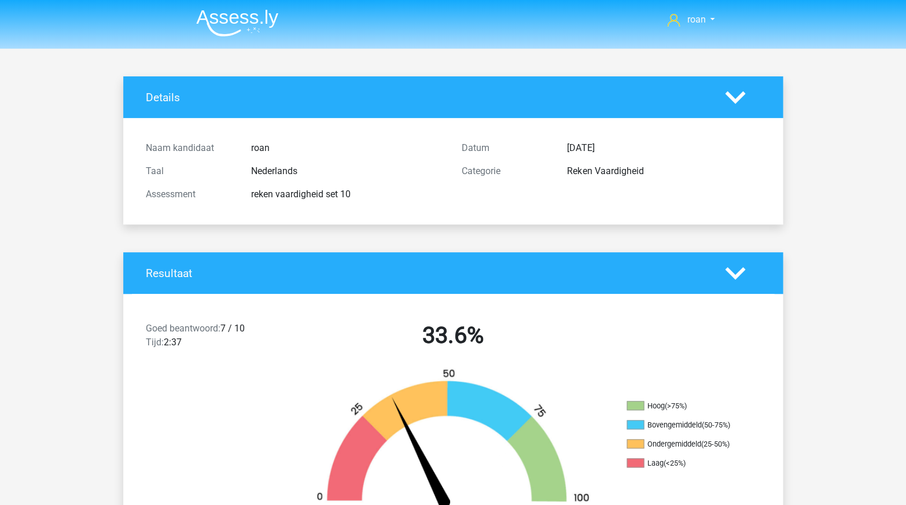
scroll to position [0, 0]
click at [238, 19] on img at bounding box center [237, 22] width 82 height 27
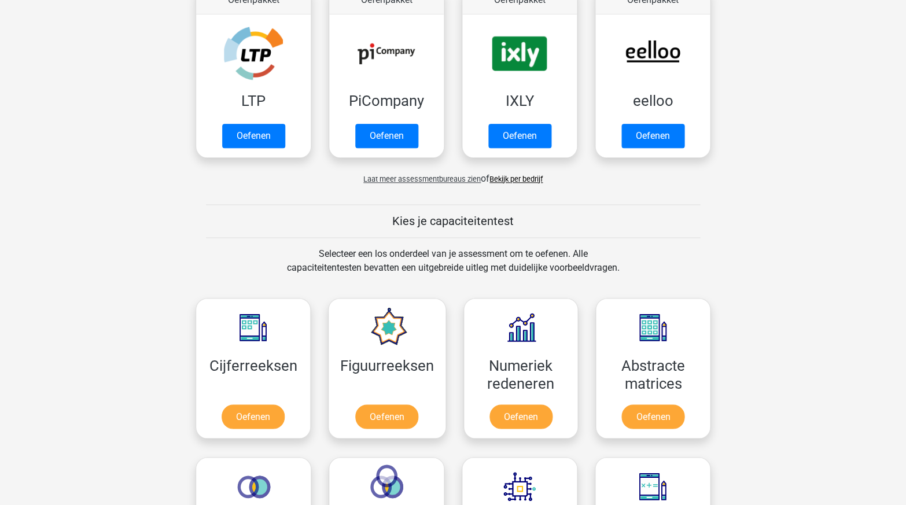
scroll to position [259, 0]
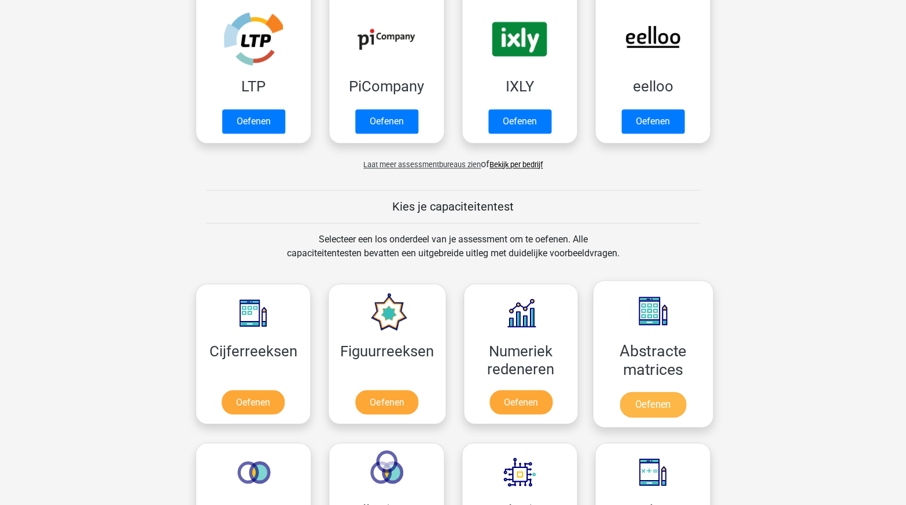
click at [635, 407] on link "Oefenen" at bounding box center [653, 404] width 66 height 25
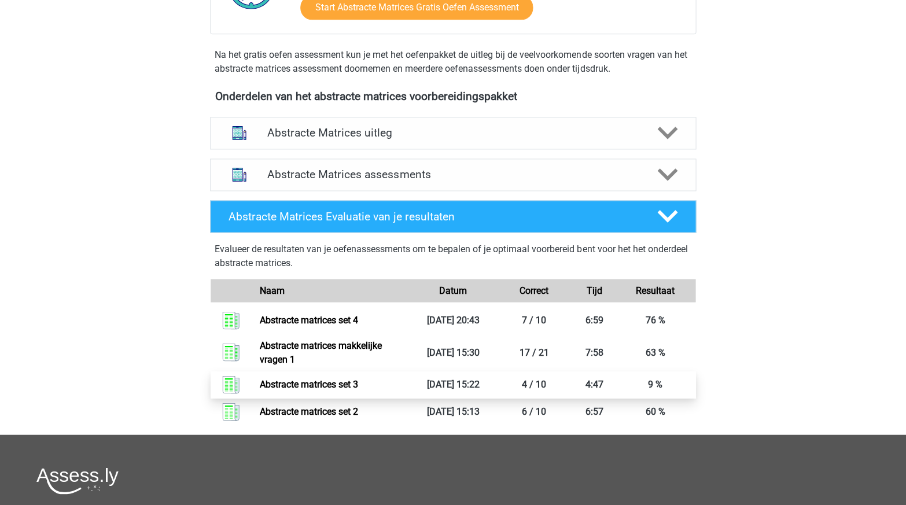
scroll to position [365, 0]
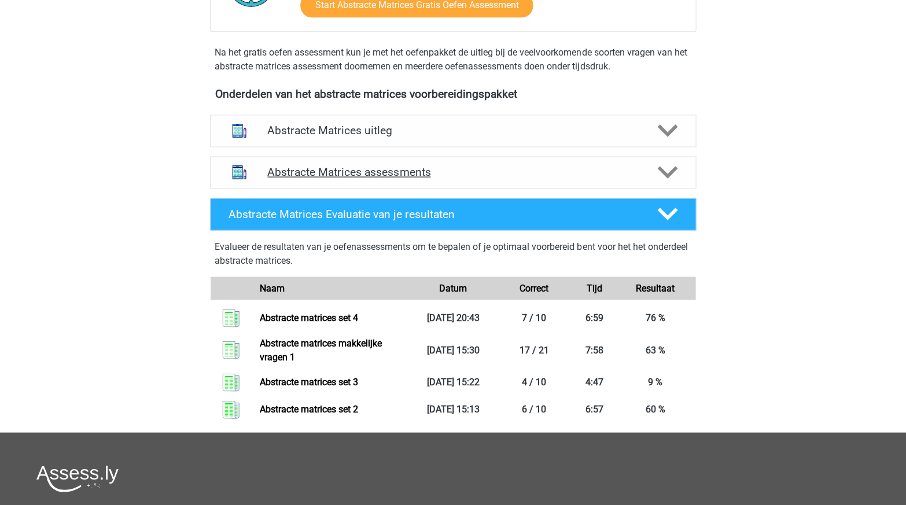
click at [312, 167] on h4 "Abstracte Matrices assessments" at bounding box center [452, 171] width 371 height 13
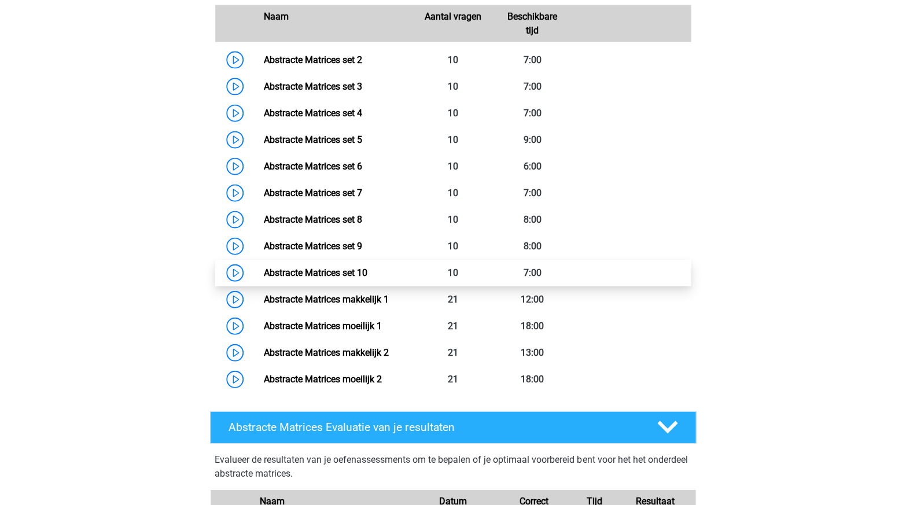
scroll to position [622, 0]
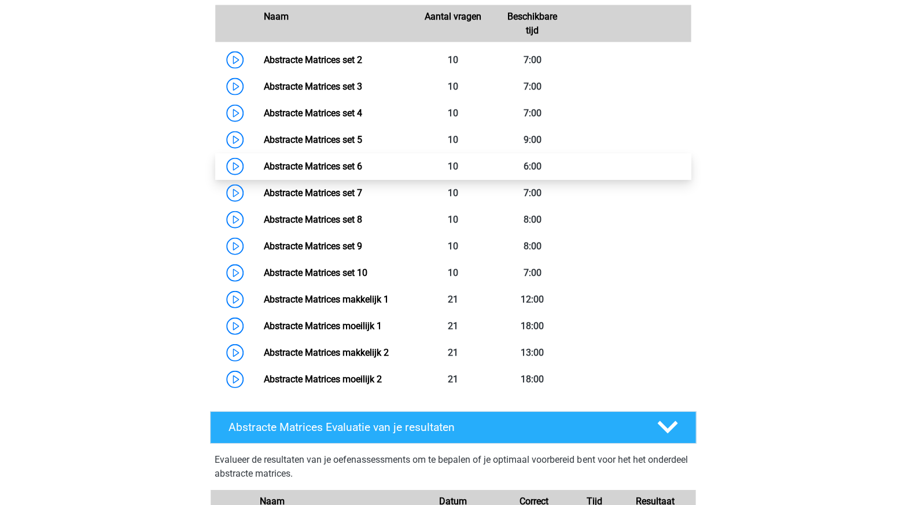
click at [362, 161] on link "Abstracte Matrices set 6" at bounding box center [312, 166] width 98 height 11
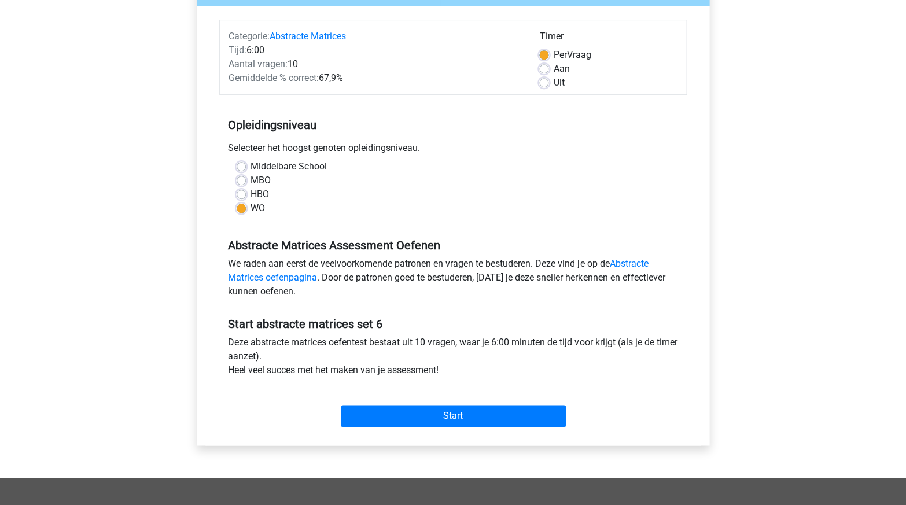
scroll to position [153, 0]
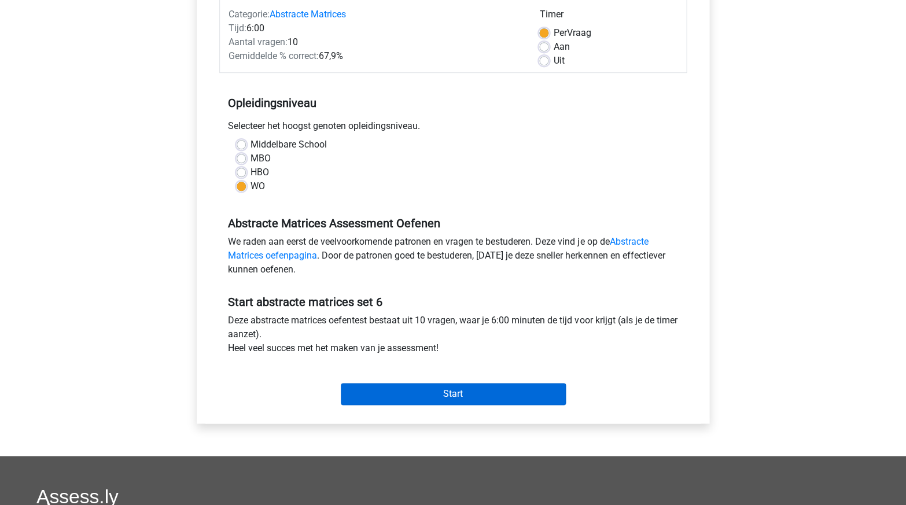
click at [431, 386] on input "Start" at bounding box center [453, 394] width 225 height 22
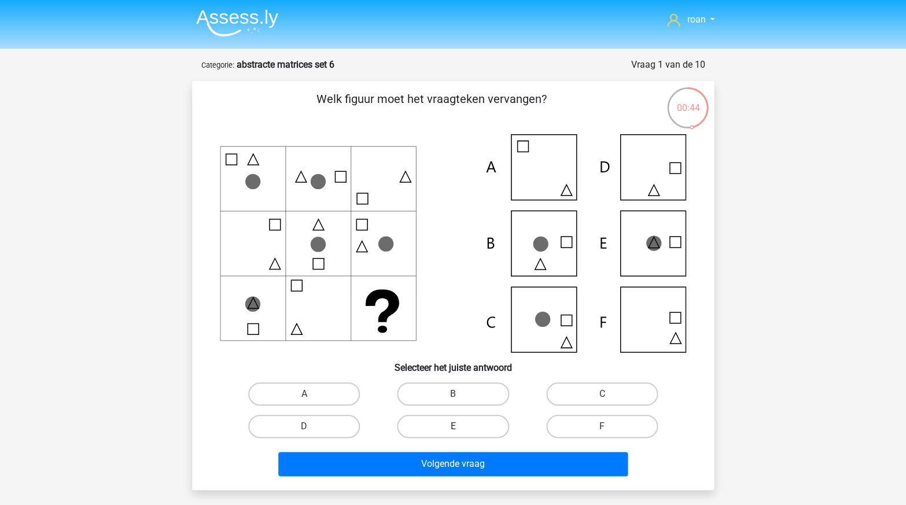
click at [438, 417] on label "E" at bounding box center [453, 426] width 112 height 23
click at [453, 426] on input "E" at bounding box center [457, 430] width 8 height 8
radio input "true"
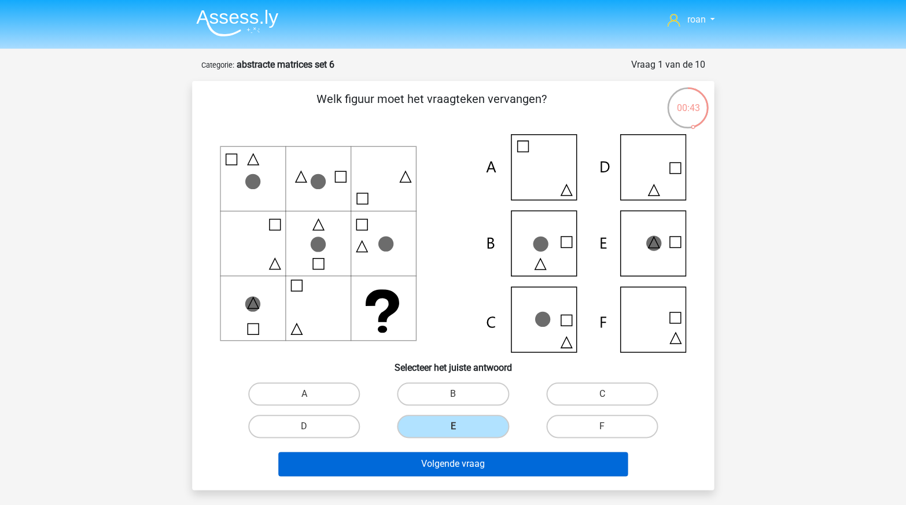
click at [456, 456] on button "Volgende vraag" at bounding box center [453, 464] width 350 height 24
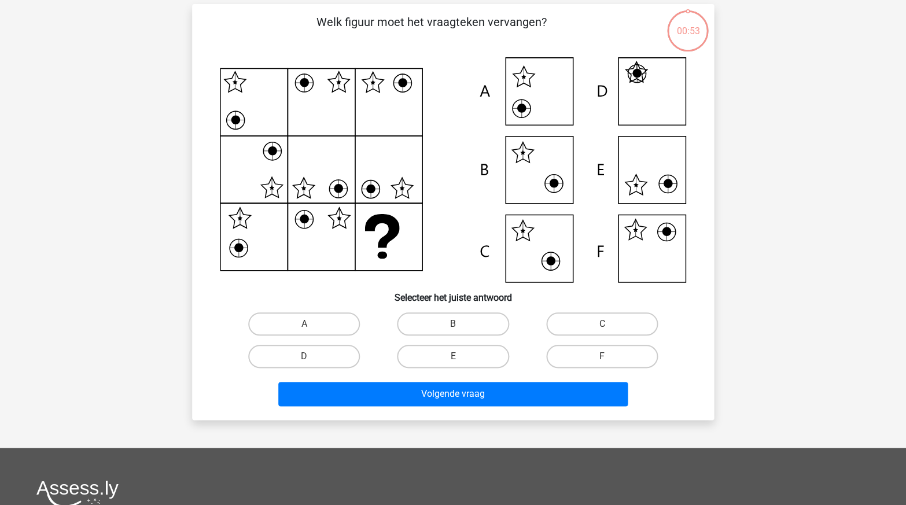
scroll to position [77, 0]
click at [578, 355] on label "F" at bounding box center [602, 356] width 112 height 23
click at [602, 356] on input "F" at bounding box center [606, 360] width 8 height 8
radio input "true"
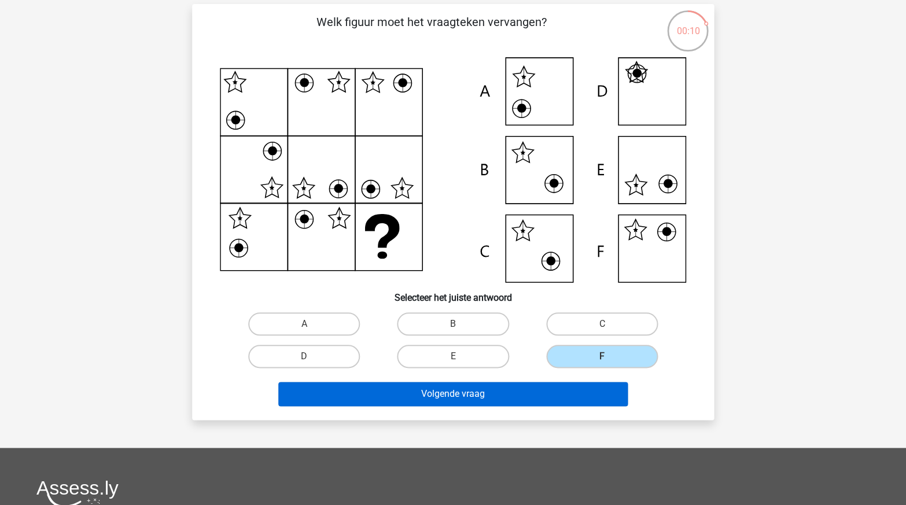
click at [542, 392] on button "Volgende vraag" at bounding box center [453, 394] width 350 height 24
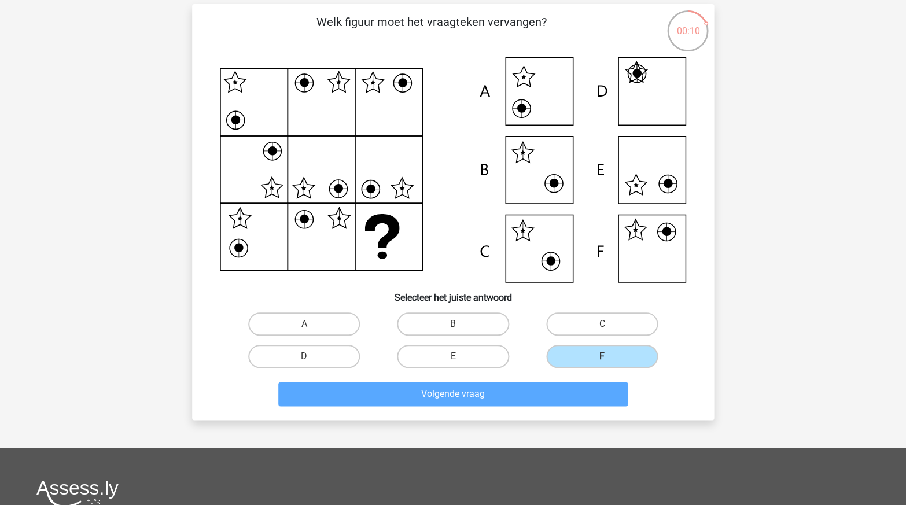
scroll to position [58, 0]
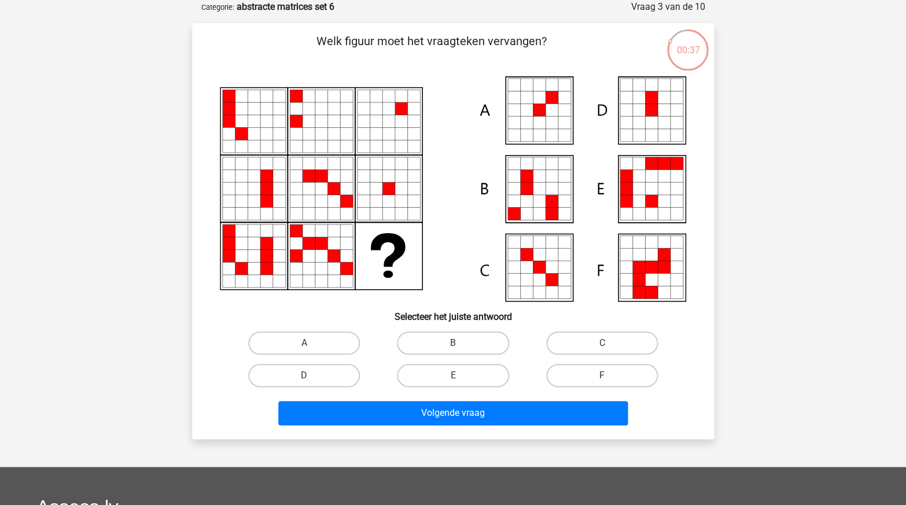
click at [554, 111] on icon at bounding box center [552, 110] width 13 height 13
click at [320, 357] on div "A" at bounding box center [304, 343] width 149 height 32
click at [304, 345] on input "A" at bounding box center [308, 347] width 8 height 8
radio input "true"
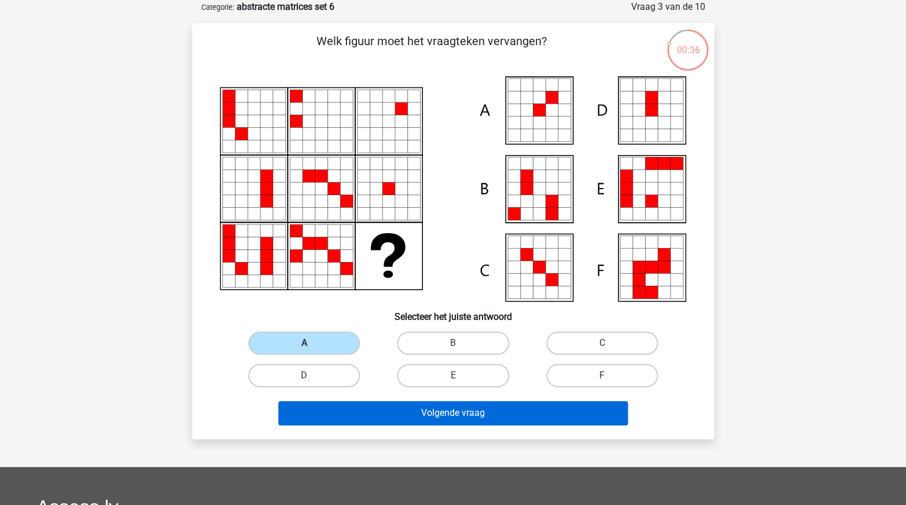
click at [364, 419] on button "Volgende vraag" at bounding box center [453, 413] width 350 height 24
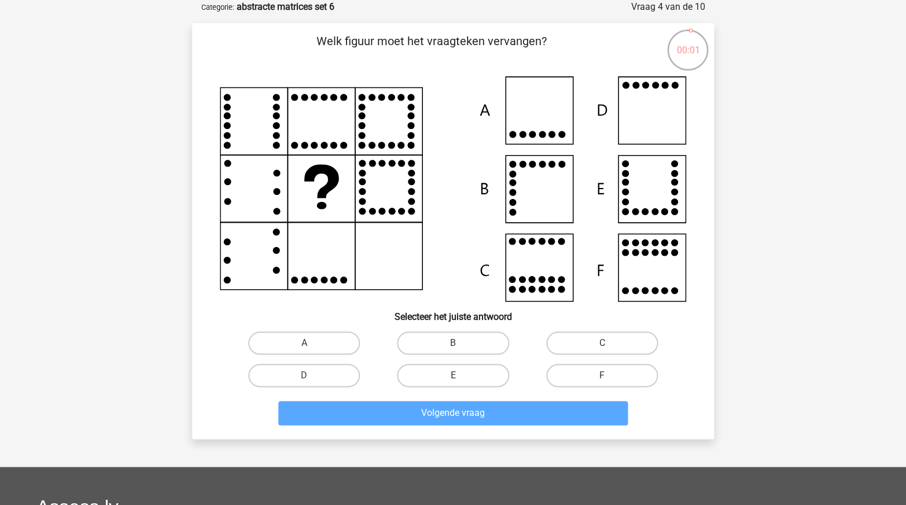
click at [301, 354] on div "A" at bounding box center [304, 343] width 149 height 32
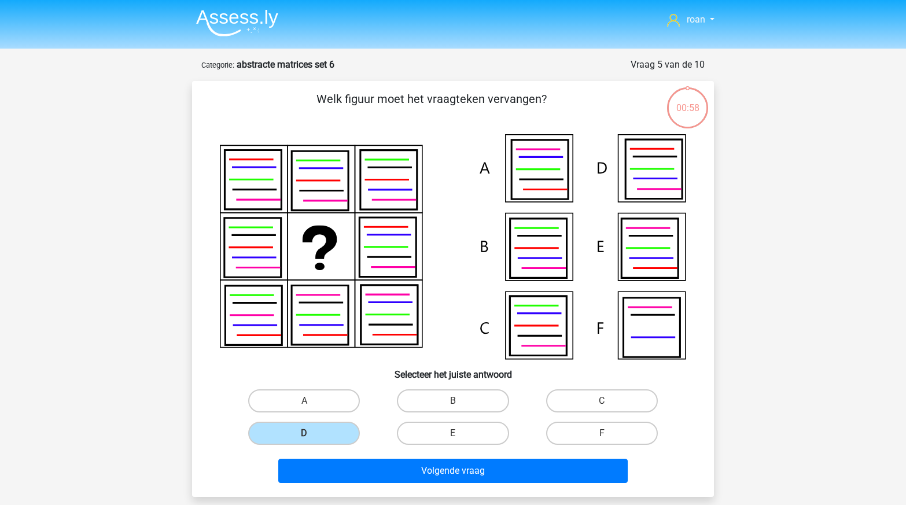
scroll to position [58, 0]
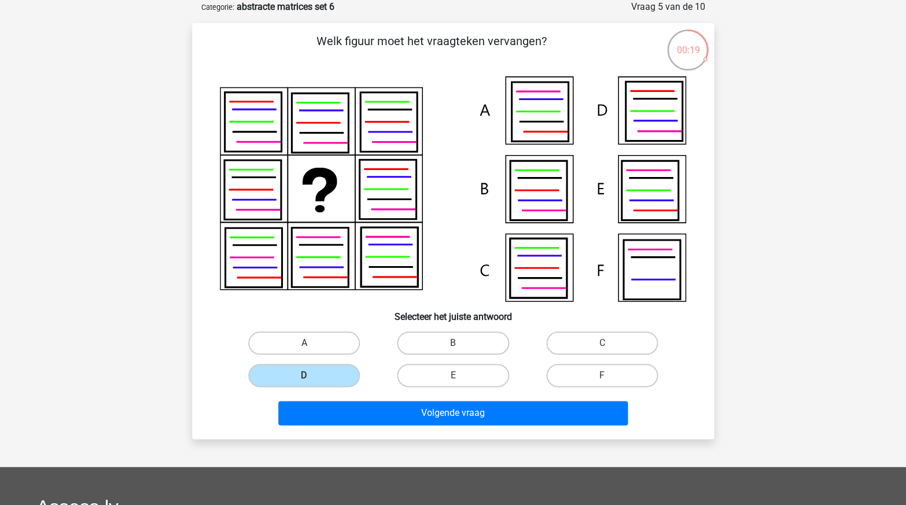
click at [347, 346] on label "A" at bounding box center [304, 342] width 112 height 23
click at [312, 346] on input "A" at bounding box center [308, 347] width 8 height 8
radio input "true"
click at [333, 344] on label "A" at bounding box center [304, 342] width 112 height 23
click at [312, 344] on input "A" at bounding box center [308, 347] width 8 height 8
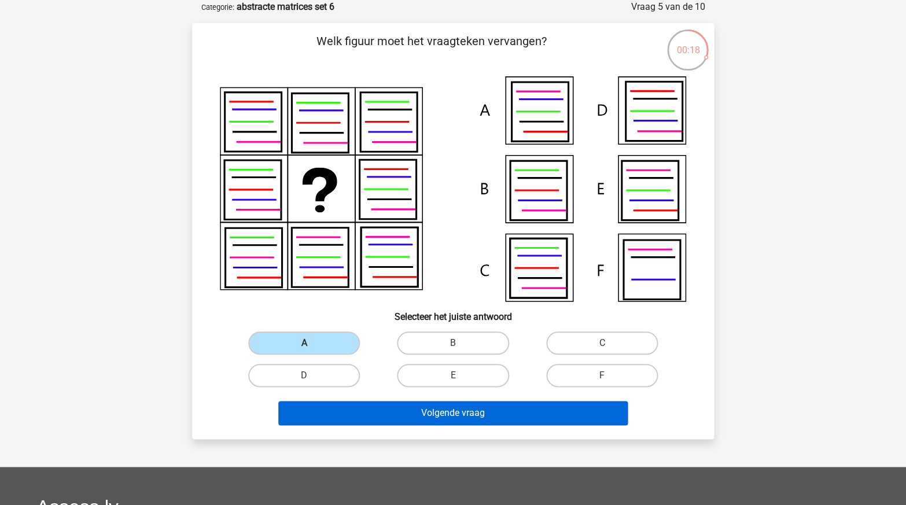
click at [388, 408] on button "Volgende vraag" at bounding box center [453, 413] width 350 height 24
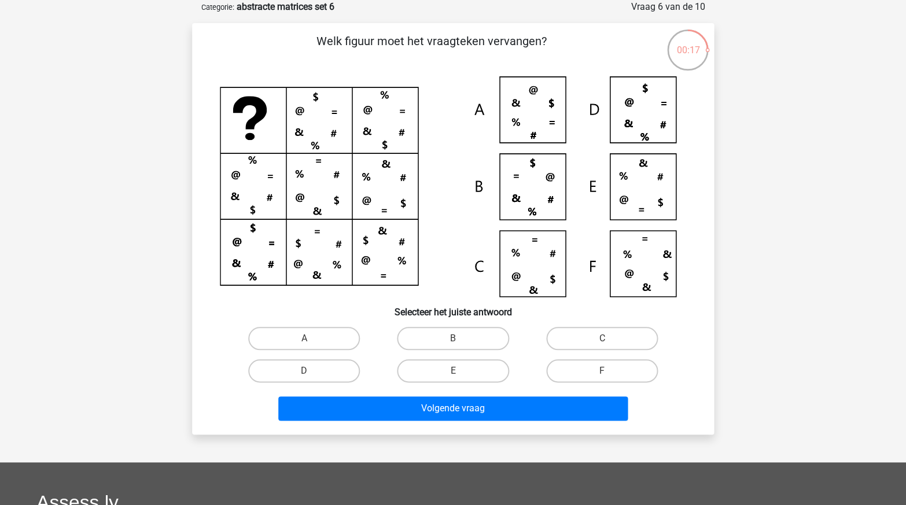
click at [517, 108] on icon at bounding box center [453, 186] width 466 height 220
click at [320, 336] on label "A" at bounding box center [304, 338] width 112 height 23
click at [312, 338] on input "A" at bounding box center [308, 342] width 8 height 8
radio input "true"
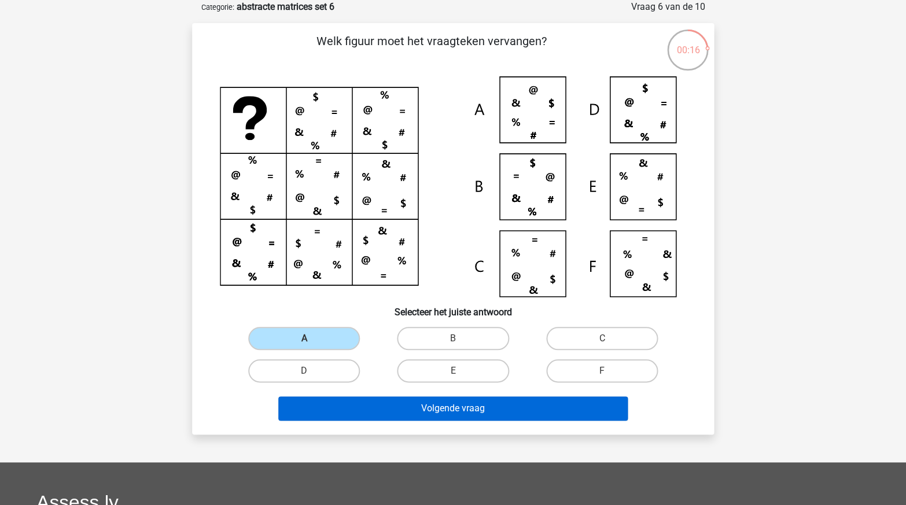
click at [370, 406] on button "Volgende vraag" at bounding box center [453, 408] width 350 height 24
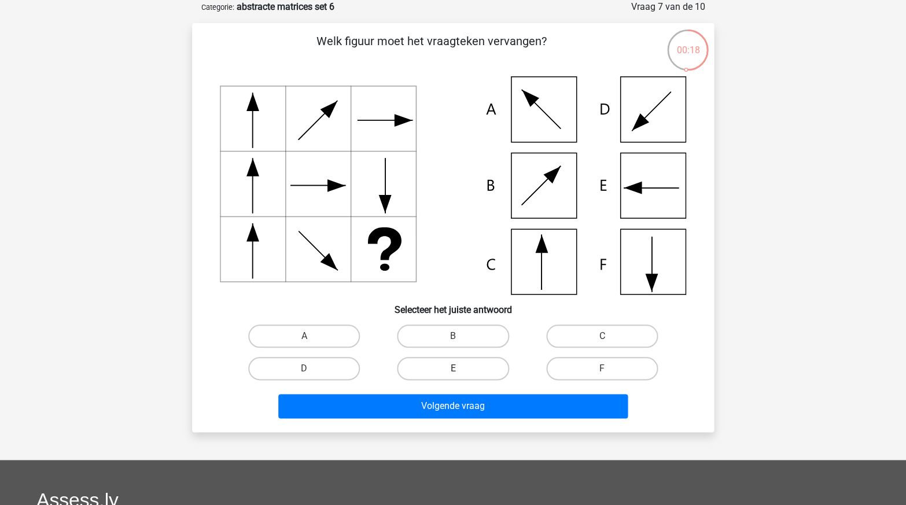
click at [469, 370] on label "E" at bounding box center [453, 368] width 112 height 23
click at [460, 370] on input "E" at bounding box center [457, 373] width 8 height 8
radio input "true"
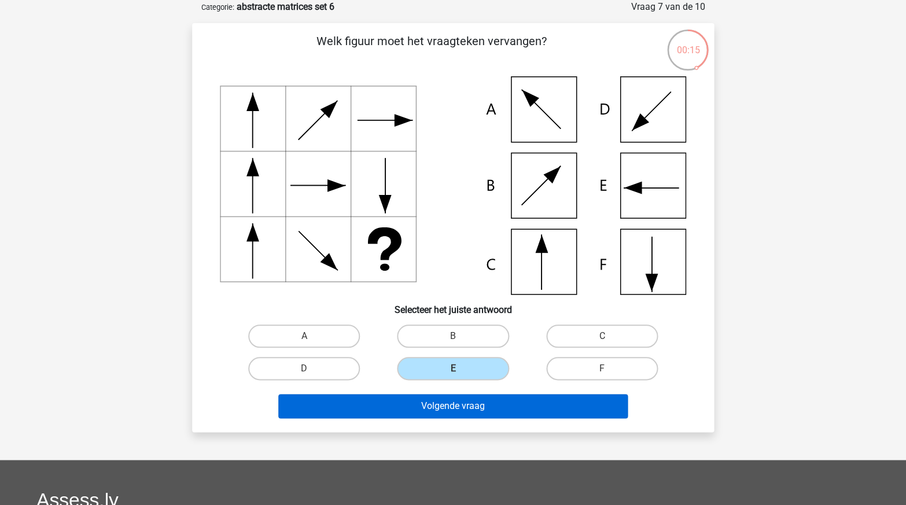
click at [460, 401] on button "Volgende vraag" at bounding box center [453, 406] width 350 height 24
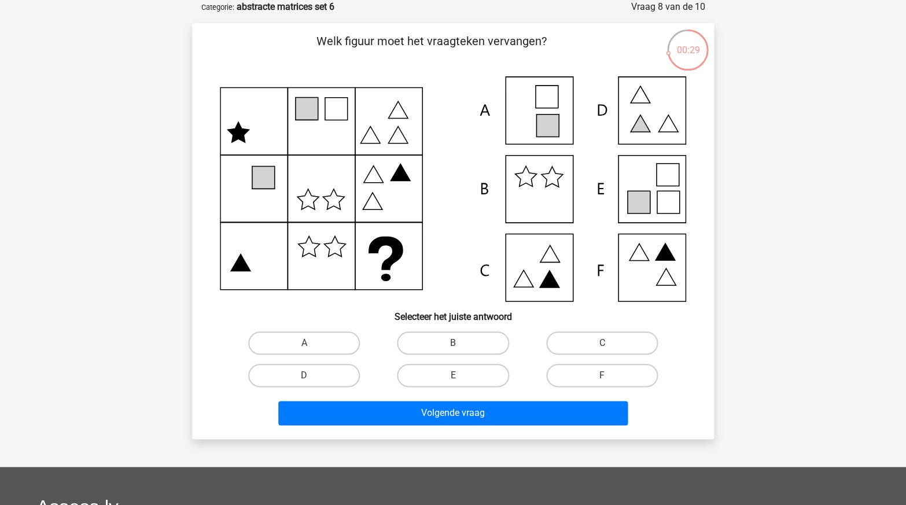
click at [639, 197] on icon at bounding box center [638, 202] width 23 height 23
click at [459, 374] on label "E" at bounding box center [453, 375] width 112 height 23
click at [459, 375] on input "E" at bounding box center [457, 379] width 8 height 8
radio input "true"
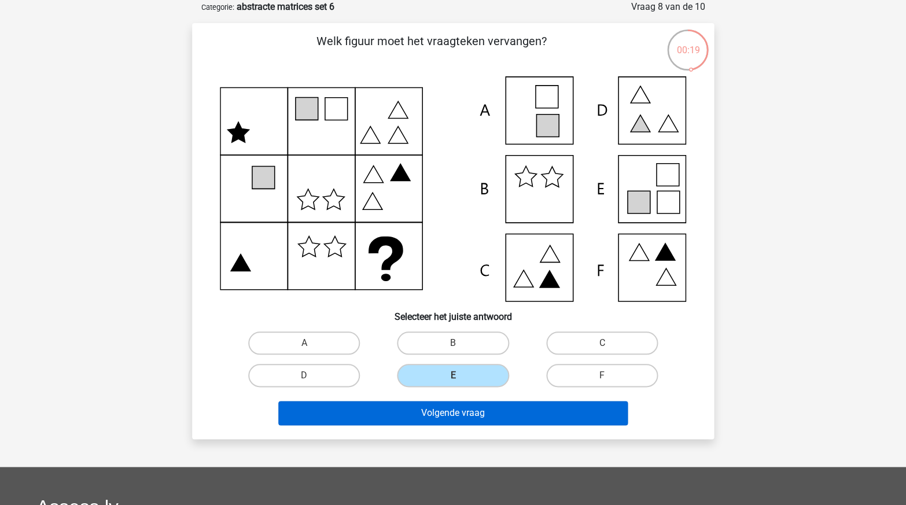
click at [488, 406] on button "Volgende vraag" at bounding box center [453, 413] width 350 height 24
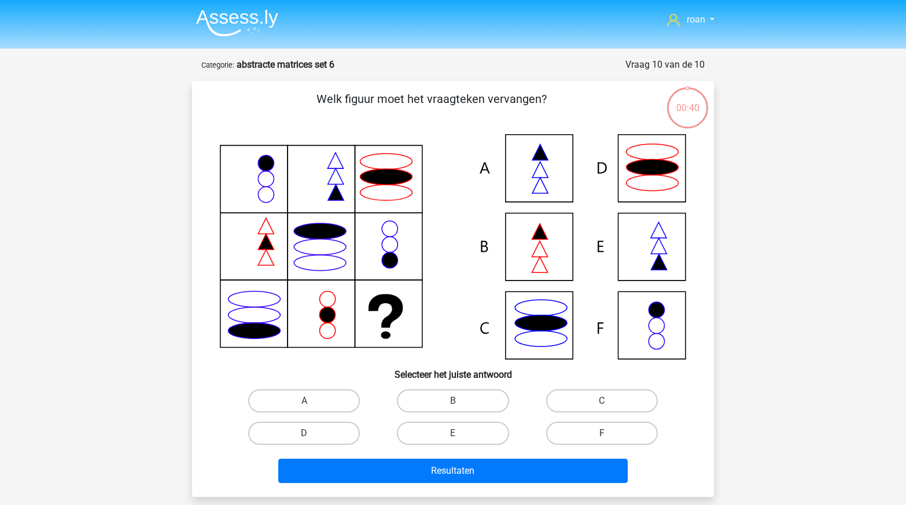
scroll to position [58, 0]
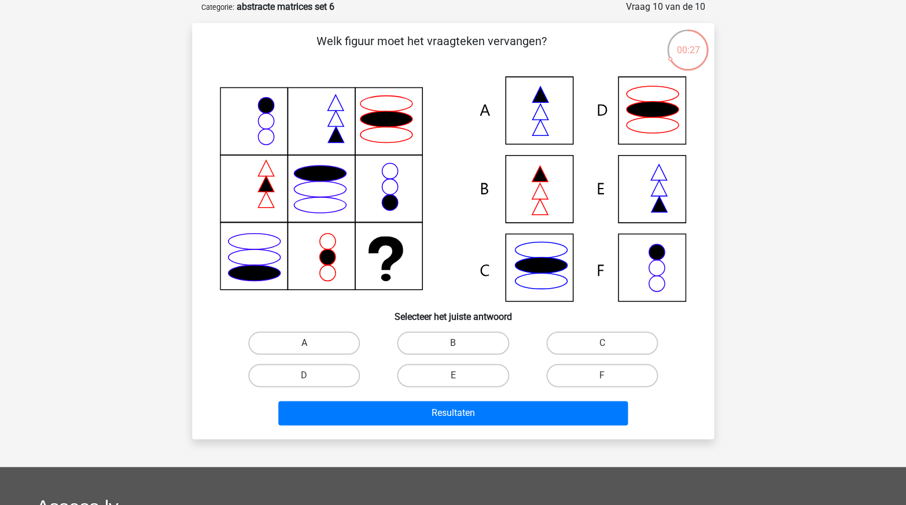
click at [341, 337] on label "A" at bounding box center [304, 342] width 112 height 23
click at [312, 343] on input "A" at bounding box center [308, 347] width 8 height 8
radio input "true"
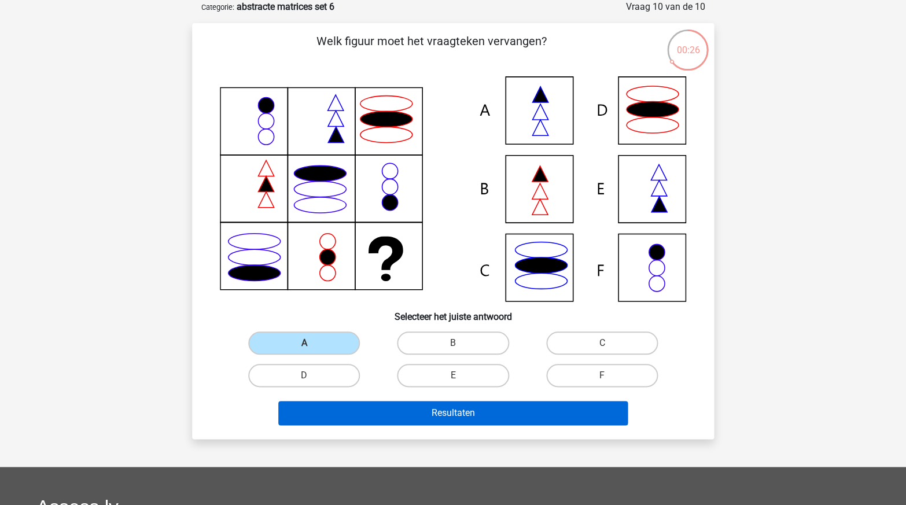
click at [378, 404] on button "Resultaten" at bounding box center [453, 413] width 350 height 24
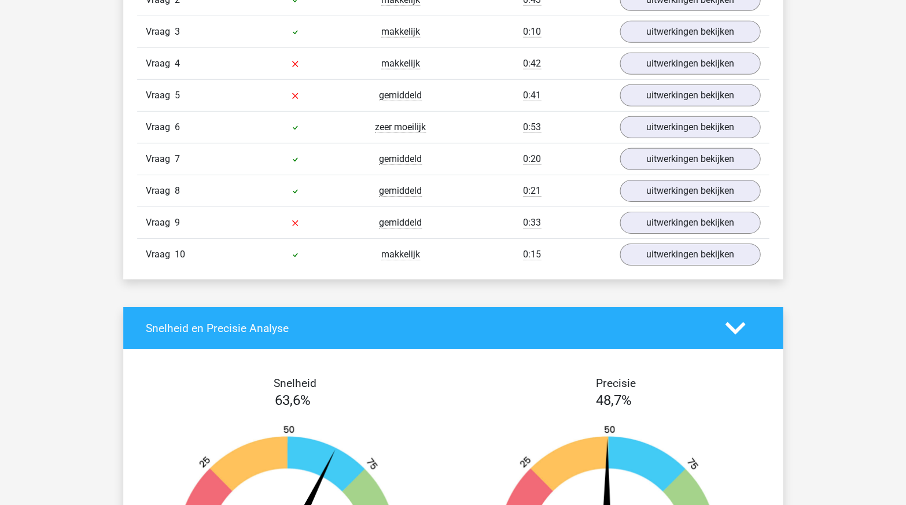
scroll to position [826, 0]
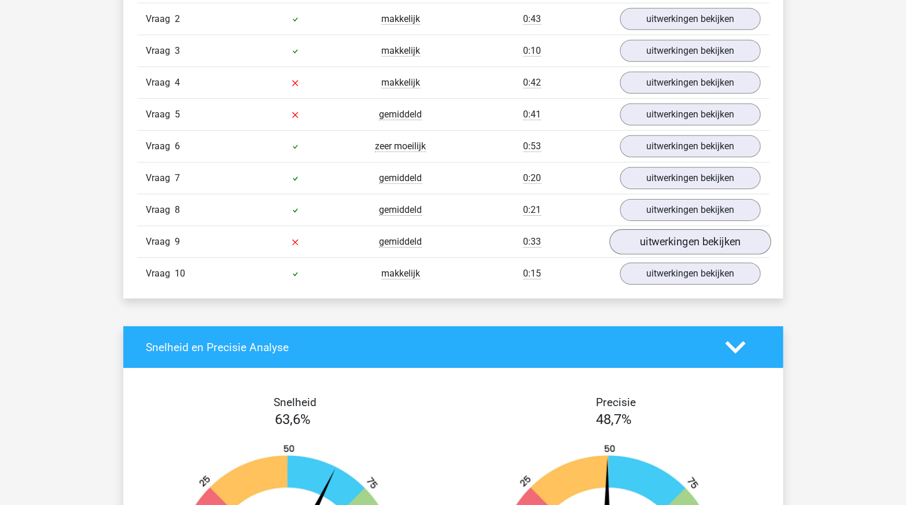
click at [663, 242] on link "uitwerkingen bekijken" at bounding box center [689, 241] width 161 height 25
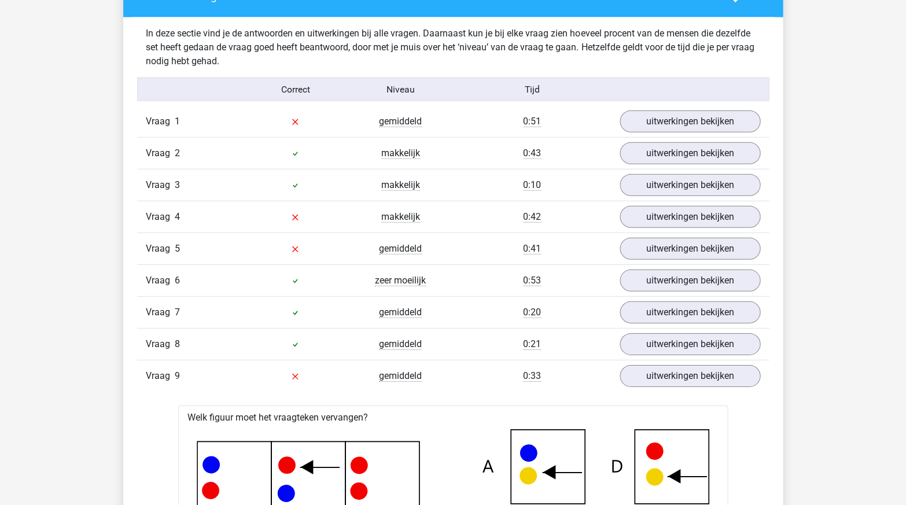
scroll to position [602, 0]
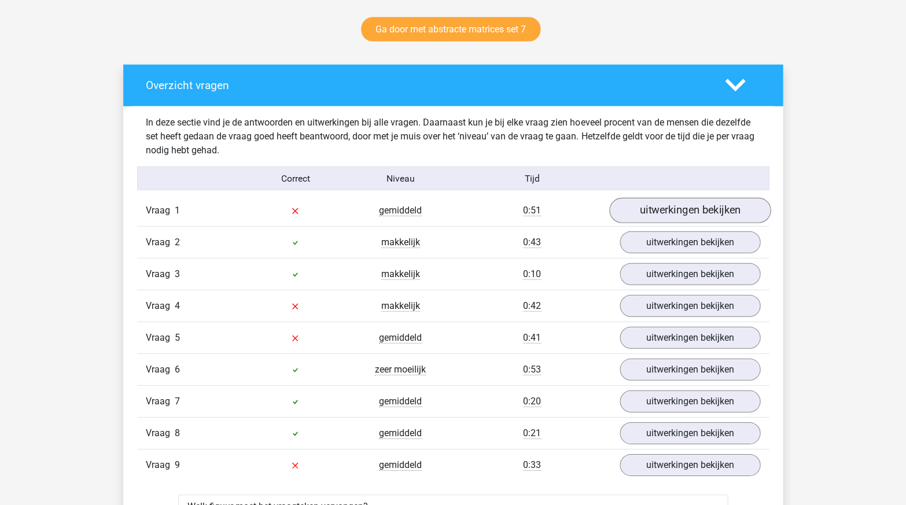
click at [719, 198] on link "uitwerkingen bekijken" at bounding box center [689, 210] width 161 height 25
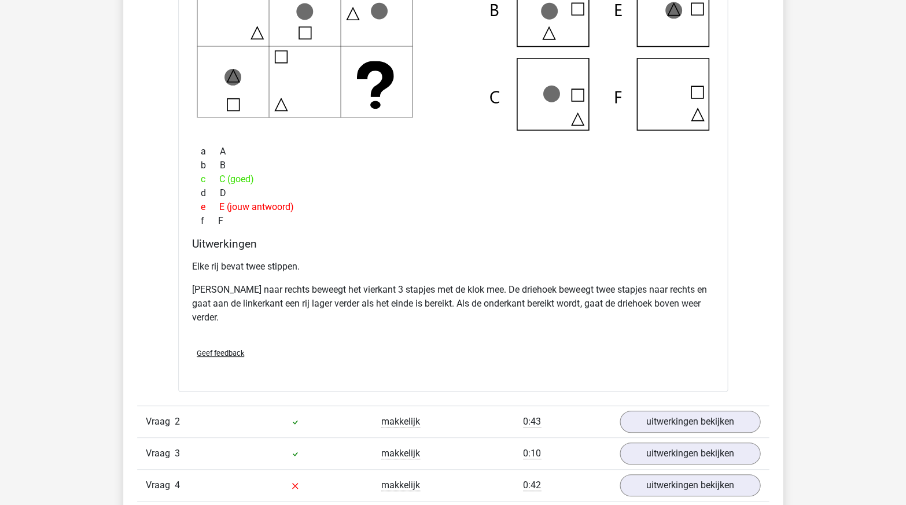
scroll to position [995, 0]
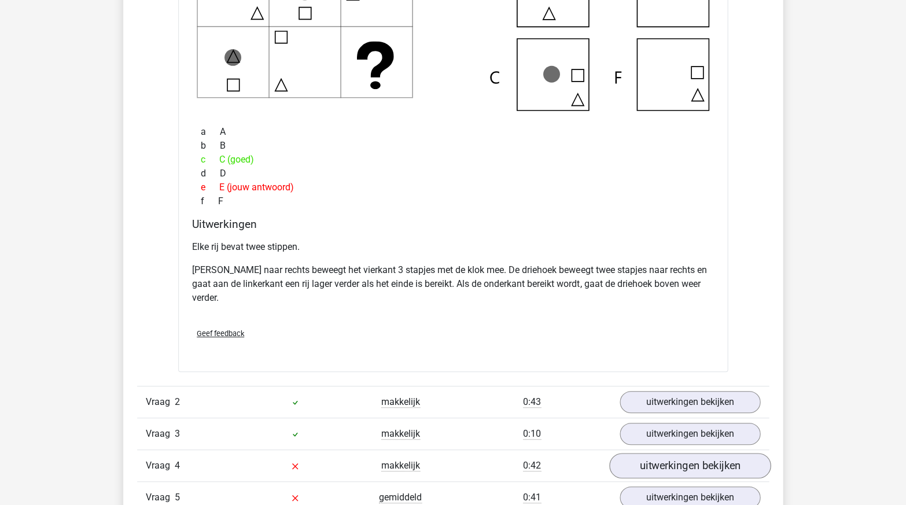
click at [661, 457] on link "uitwerkingen bekijken" at bounding box center [689, 466] width 161 height 25
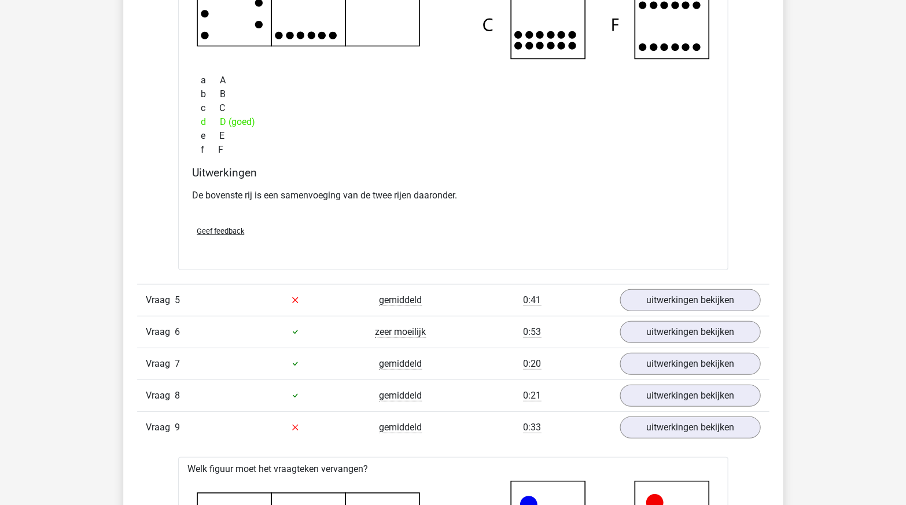
scroll to position [1726, 0]
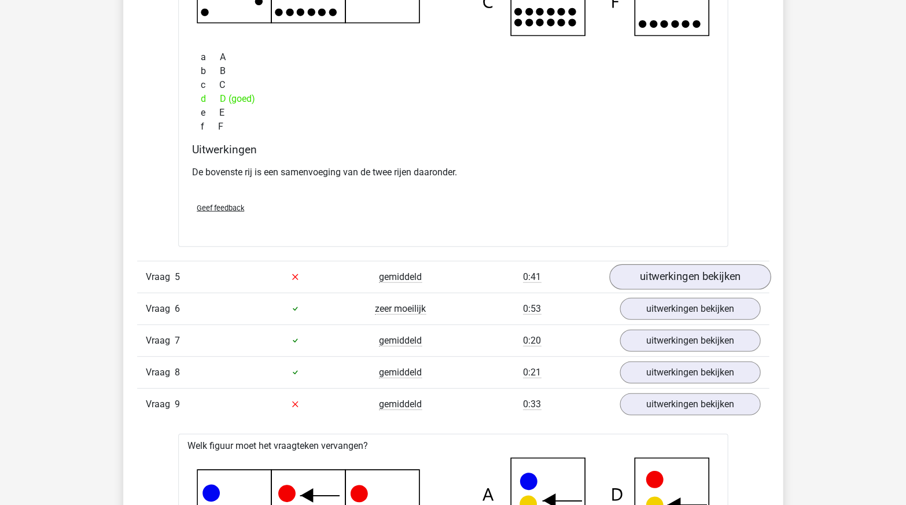
click at [642, 264] on link "uitwerkingen bekijken" at bounding box center [689, 276] width 161 height 25
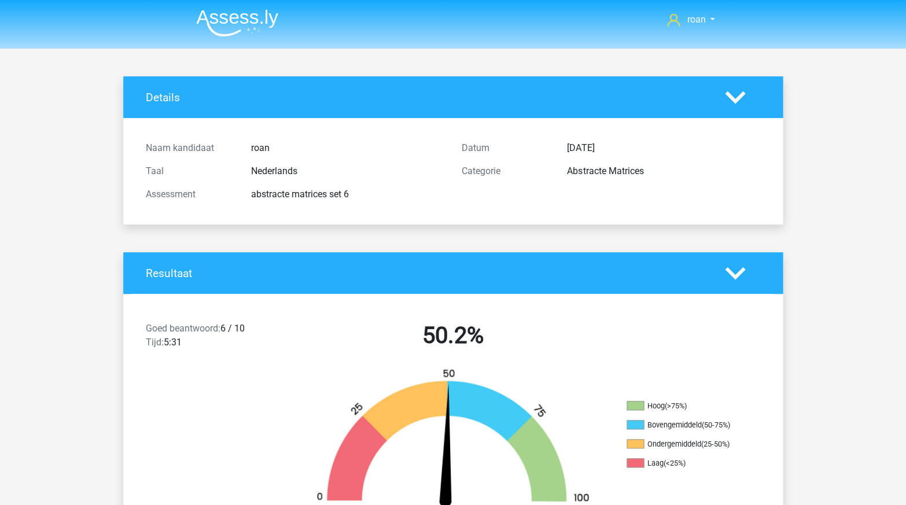
scroll to position [0, 0]
click at [243, 17] on img at bounding box center [237, 22] width 82 height 27
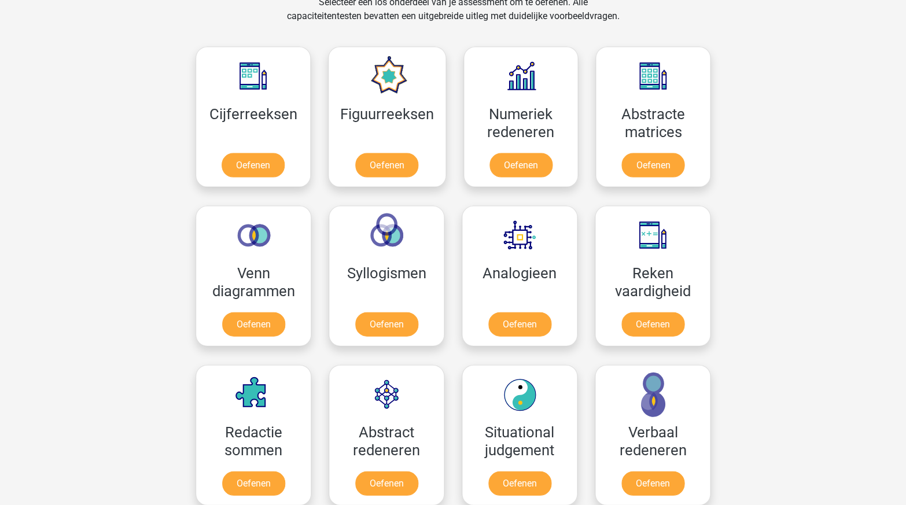
scroll to position [498, 0]
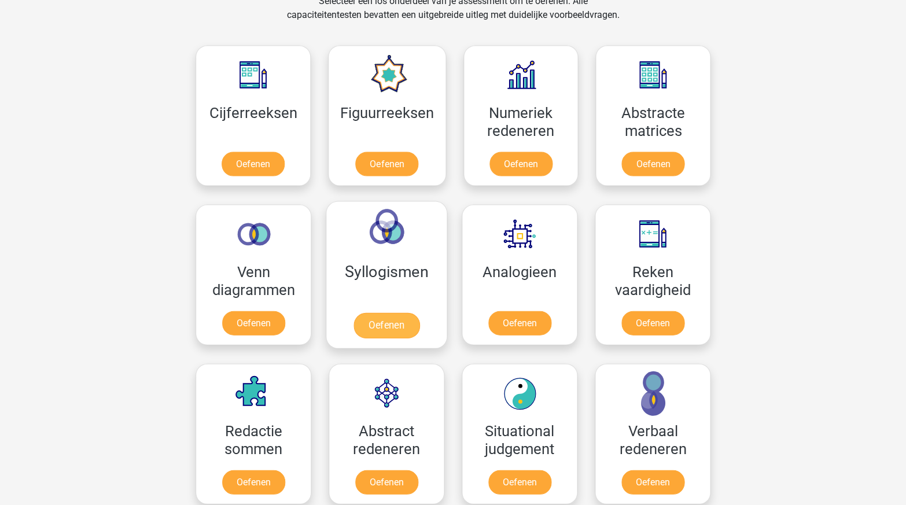
click at [390, 315] on link "Oefenen" at bounding box center [386, 324] width 66 height 25
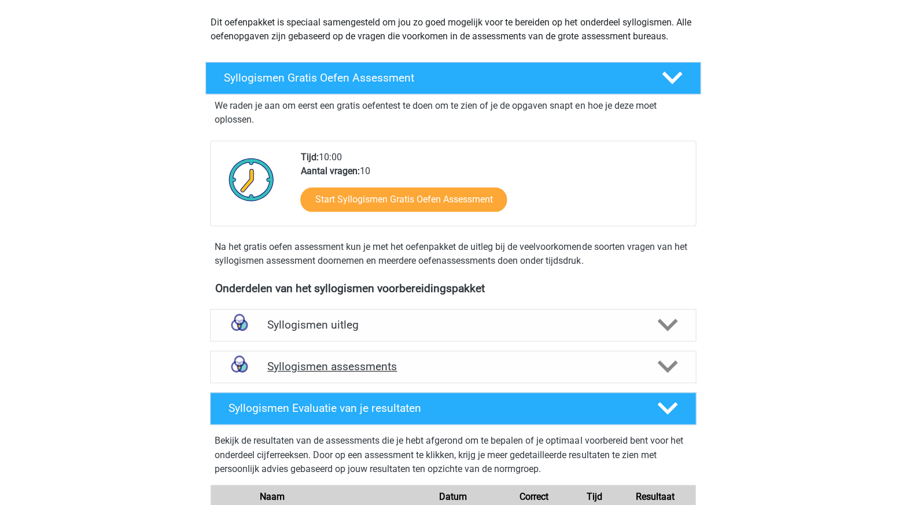
click at [496, 351] on div "Syllogismen assessments" at bounding box center [453, 367] width 486 height 32
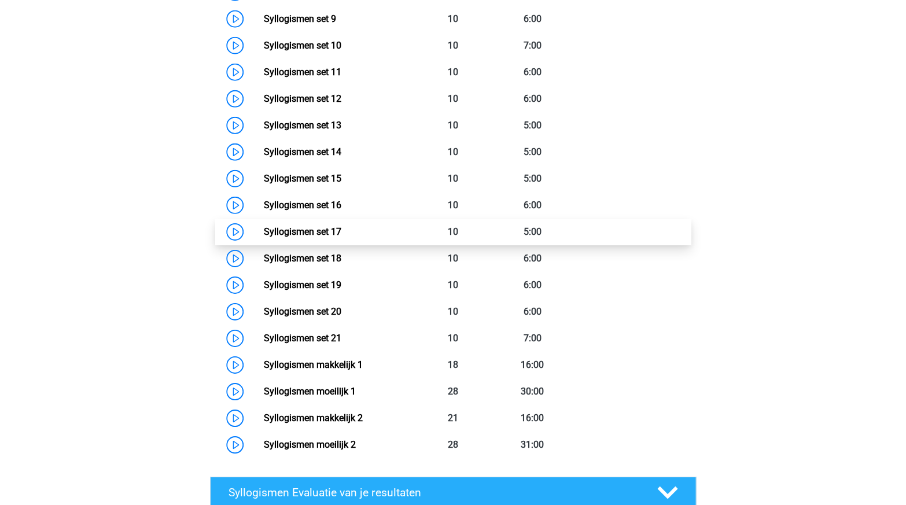
scroll to position [793, 0]
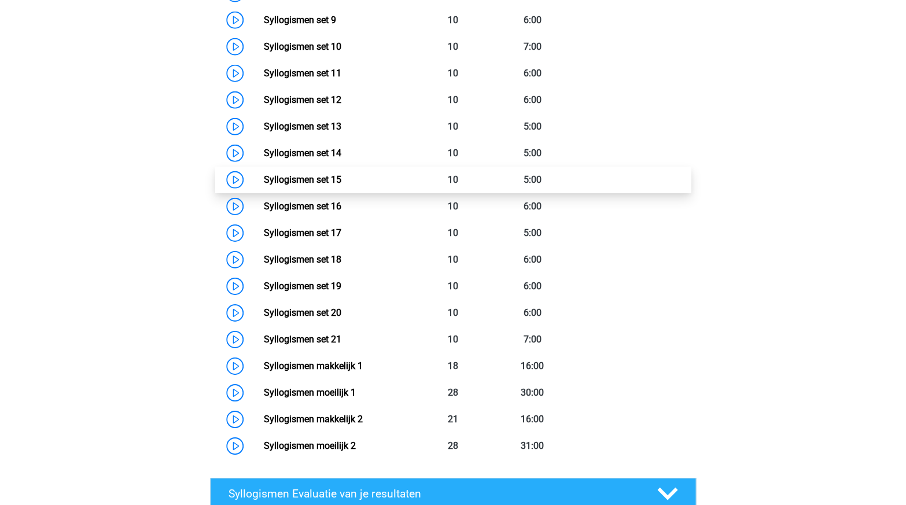
click at [341, 174] on link "Syllogismen set 15" at bounding box center [302, 179] width 78 height 11
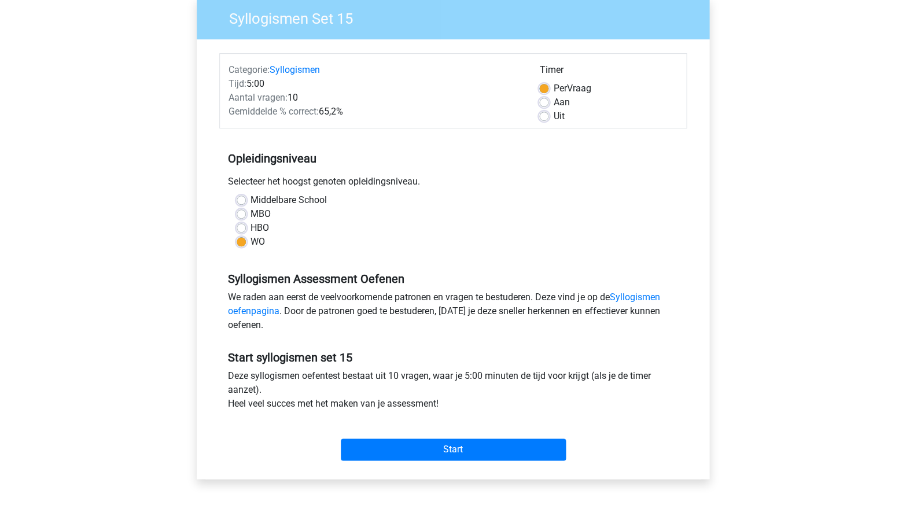
scroll to position [94, 0]
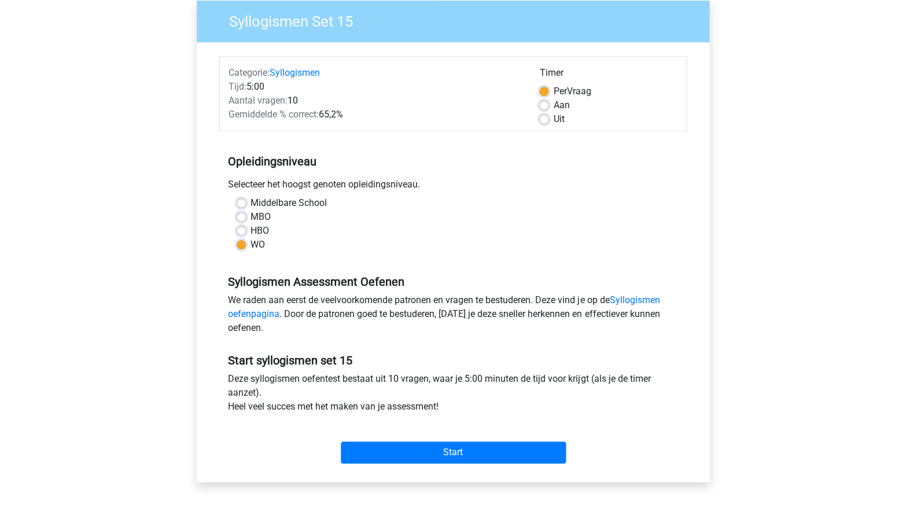
click at [553, 105] on label "Aan" at bounding box center [561, 105] width 16 height 14
click at [543, 105] on input "Aan" at bounding box center [543, 104] width 9 height 12
radio input "true"
click at [480, 448] on input "Start" at bounding box center [453, 452] width 225 height 22
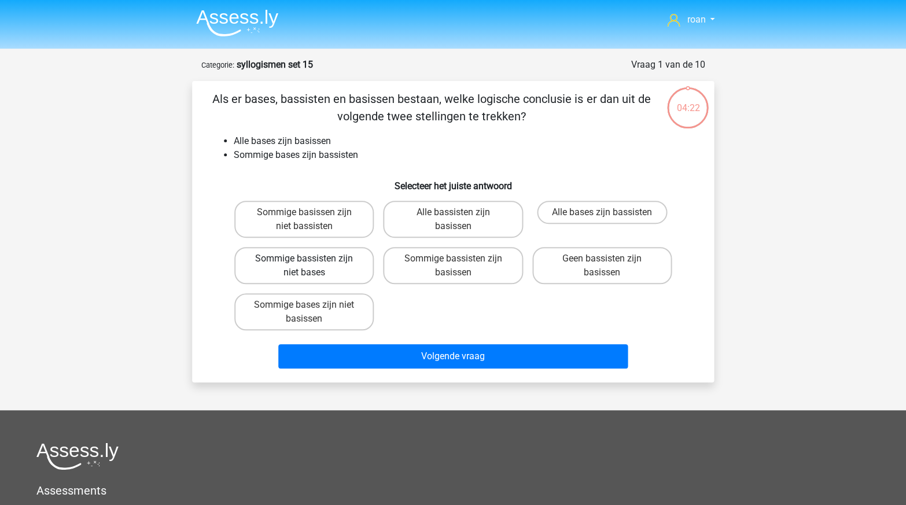
click at [318, 271] on label "Sommige bassisten zijn niet bases" at bounding box center [303, 265] width 139 height 37
click at [312, 266] on input "Sommige bassisten zijn niet bases" at bounding box center [308, 263] width 8 height 8
radio input "true"
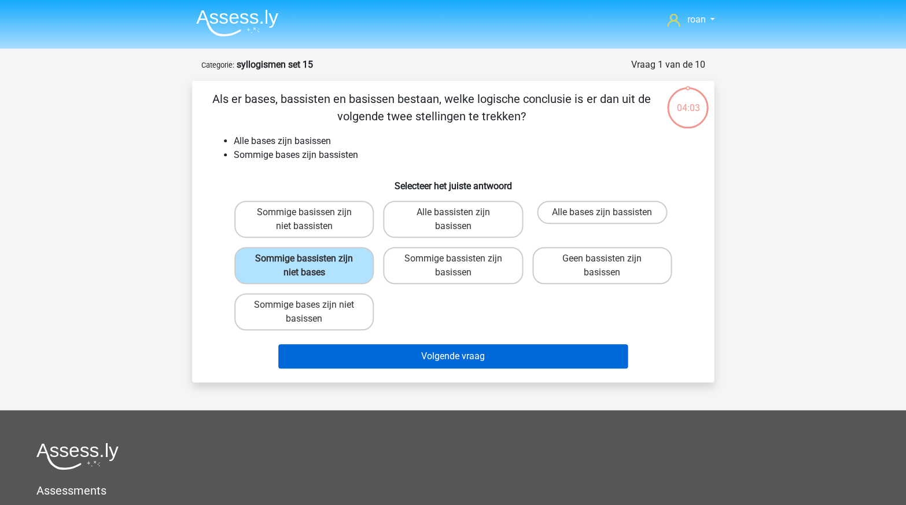
click at [533, 360] on button "Volgende vraag" at bounding box center [453, 356] width 350 height 24
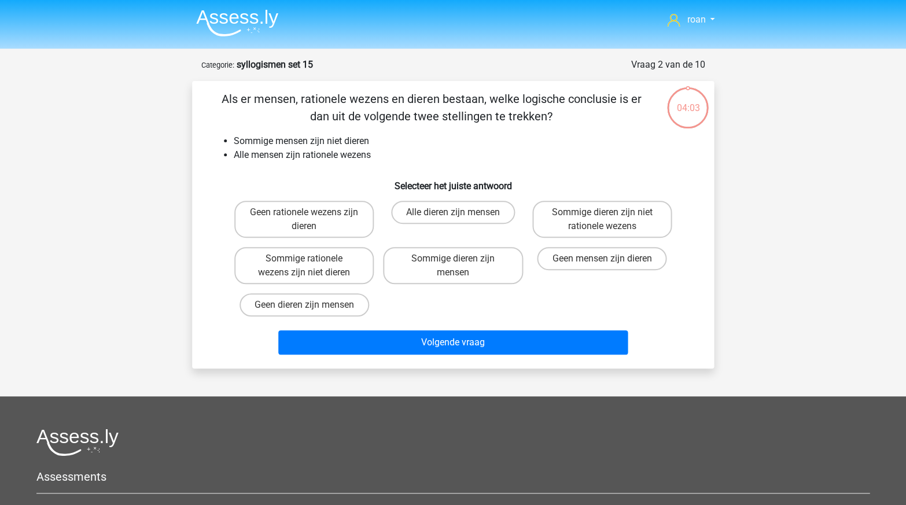
scroll to position [58, 0]
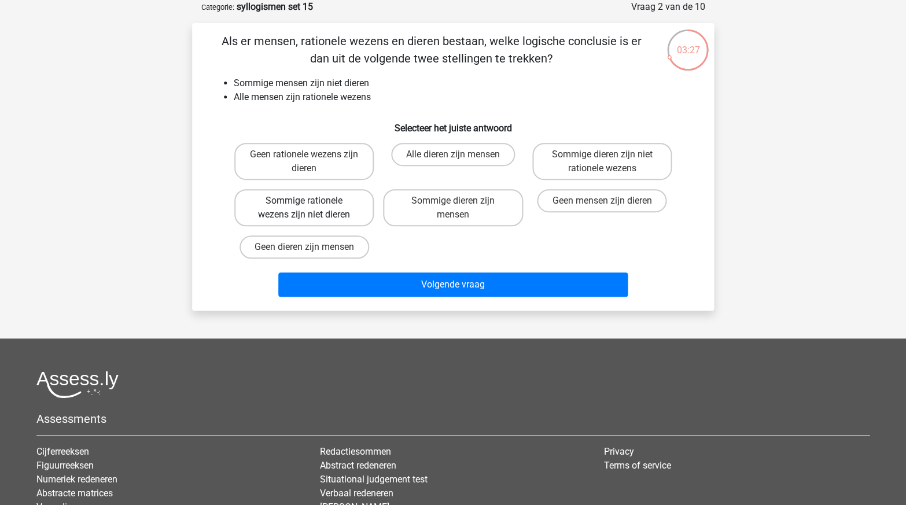
click at [331, 215] on label "Sommige rationele wezens zijn niet dieren" at bounding box center [303, 207] width 139 height 37
click at [312, 208] on input "Sommige rationele wezens zijn niet dieren" at bounding box center [308, 205] width 8 height 8
radio input "true"
click at [446, 207] on label "Sommige dieren zijn mensen" at bounding box center [452, 207] width 139 height 37
click at [453, 207] on input "Sommige dieren zijn mensen" at bounding box center [457, 205] width 8 height 8
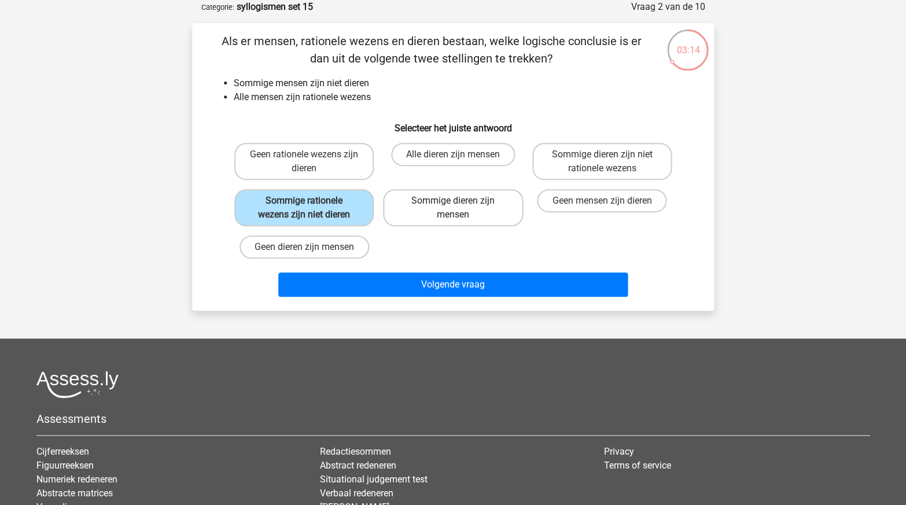
radio input "true"
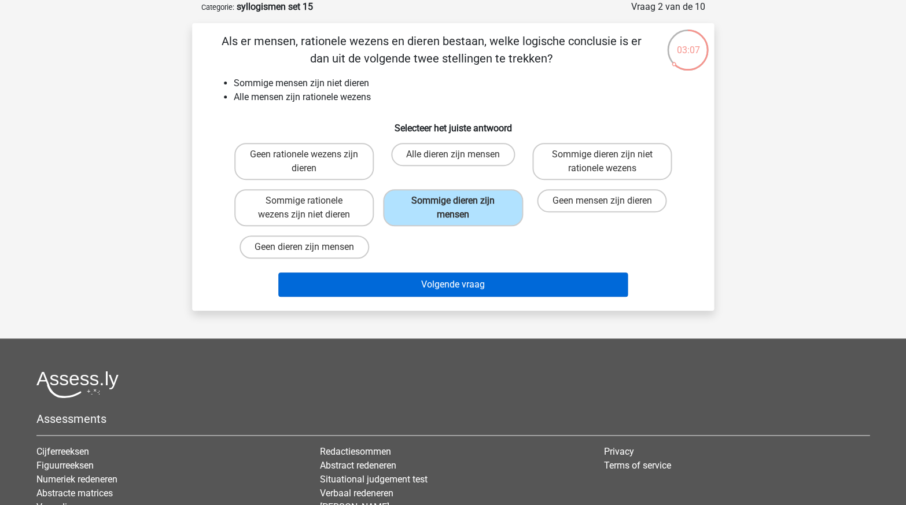
click at [417, 284] on button "Volgende vraag" at bounding box center [453, 284] width 350 height 24
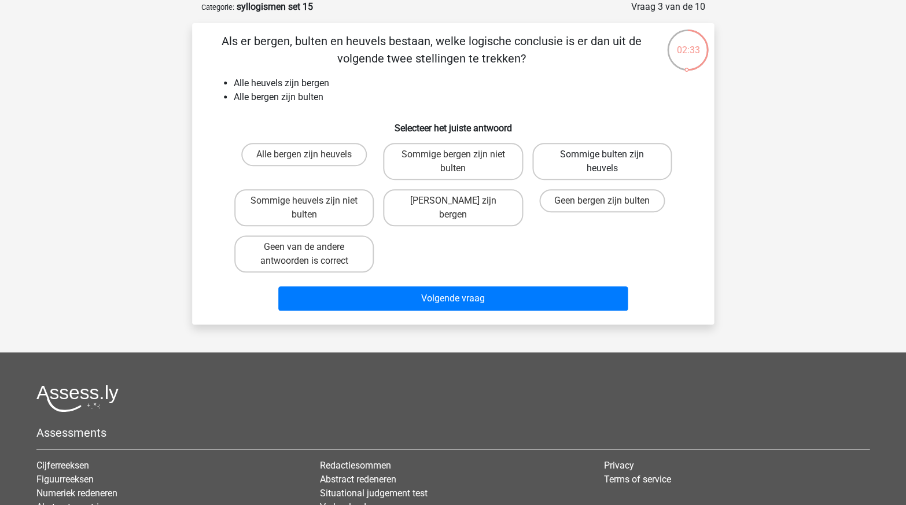
click at [592, 175] on label "Sommige bulten zijn heuvels" at bounding box center [601, 161] width 139 height 37
click at [602, 162] on input "Sommige bulten zijn heuvels" at bounding box center [606, 158] width 8 height 8
radio input "true"
click at [317, 254] on label "Geen van de andere antwoorden is correct" at bounding box center [303, 253] width 139 height 37
click at [312, 254] on input "Geen van de andere antwoorden is correct" at bounding box center [308, 251] width 8 height 8
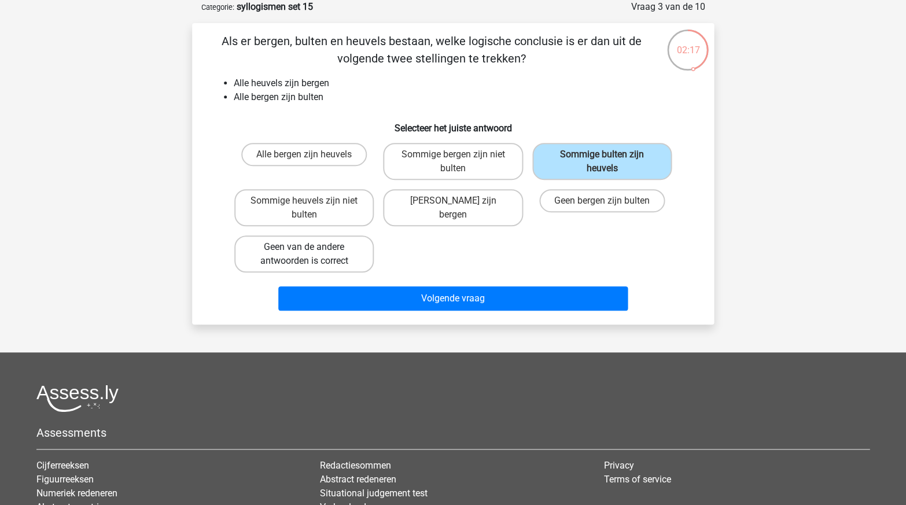
radio input "true"
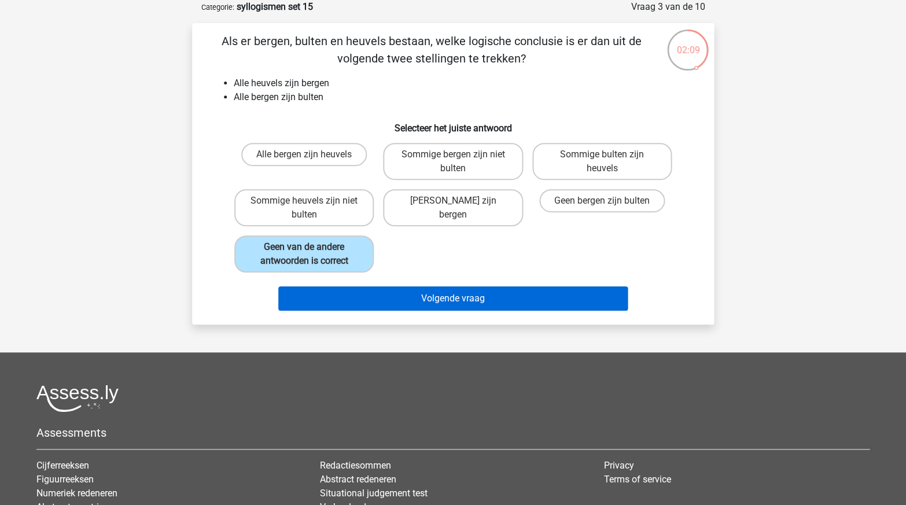
click at [379, 295] on button "Volgende vraag" at bounding box center [453, 298] width 350 height 24
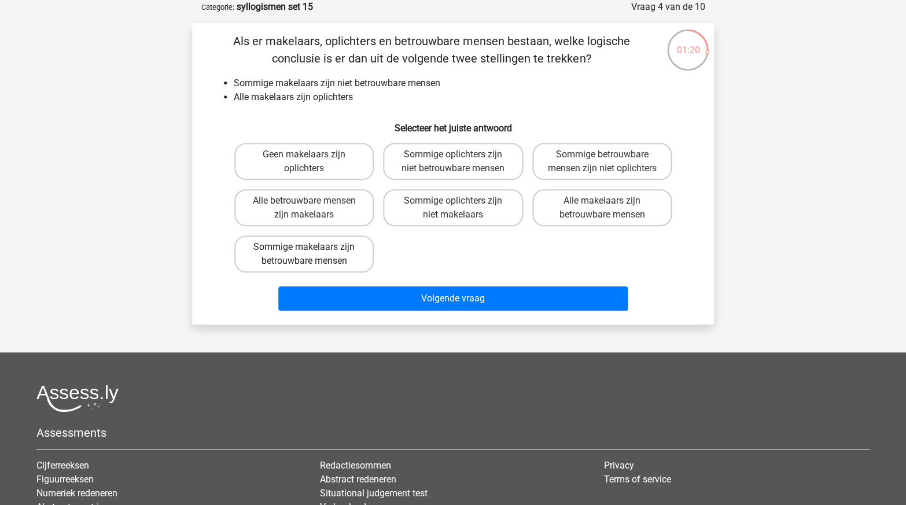
click at [350, 271] on label "Sommige makelaars zijn betrouwbare mensen" at bounding box center [303, 253] width 139 height 37
click at [312, 255] on input "Sommige makelaars zijn betrouwbare mensen" at bounding box center [308, 251] width 8 height 8
radio input "true"
click at [464, 172] on label "Sommige oplichters zijn niet betrouwbare mensen" at bounding box center [452, 161] width 139 height 37
click at [460, 162] on input "Sommige oplichters zijn niet betrouwbare mensen" at bounding box center [457, 158] width 8 height 8
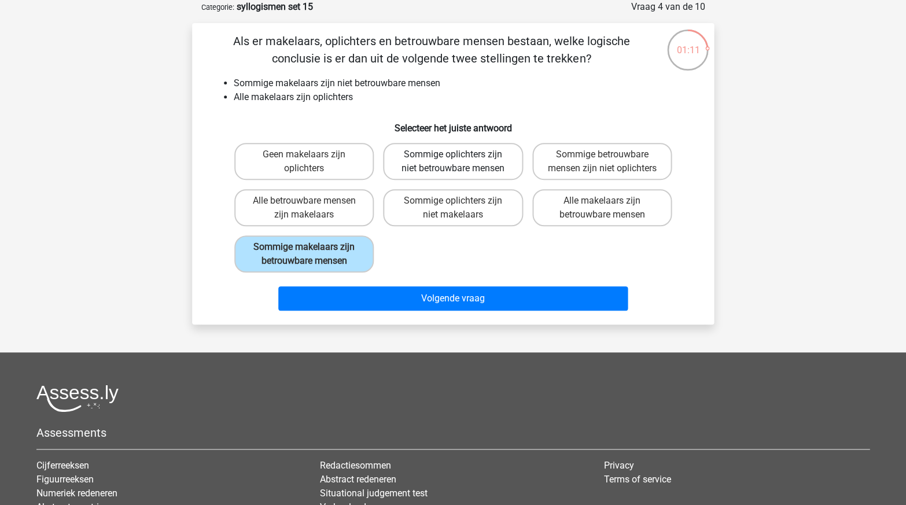
radio input "true"
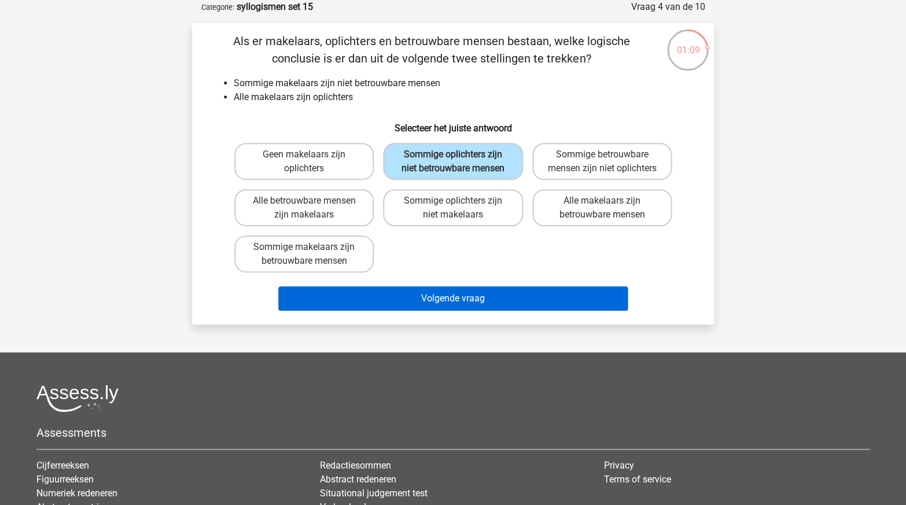
click at [417, 311] on button "Volgende vraag" at bounding box center [453, 298] width 350 height 24
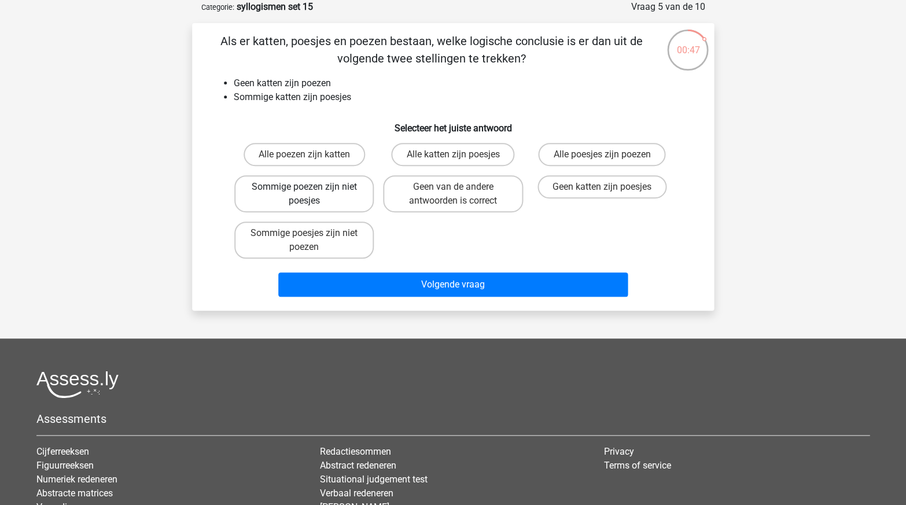
click at [328, 196] on label "Sommige poezen zijn niet poesjes" at bounding box center [303, 193] width 139 height 37
click at [312, 194] on input "Sommige poezen zijn niet poesjes" at bounding box center [308, 191] width 8 height 8
radio input "true"
click at [353, 241] on label "Sommige poesjes zijn niet poezen" at bounding box center [303, 240] width 139 height 37
click at [312, 241] on input "Sommige poesjes zijn niet poezen" at bounding box center [308, 237] width 8 height 8
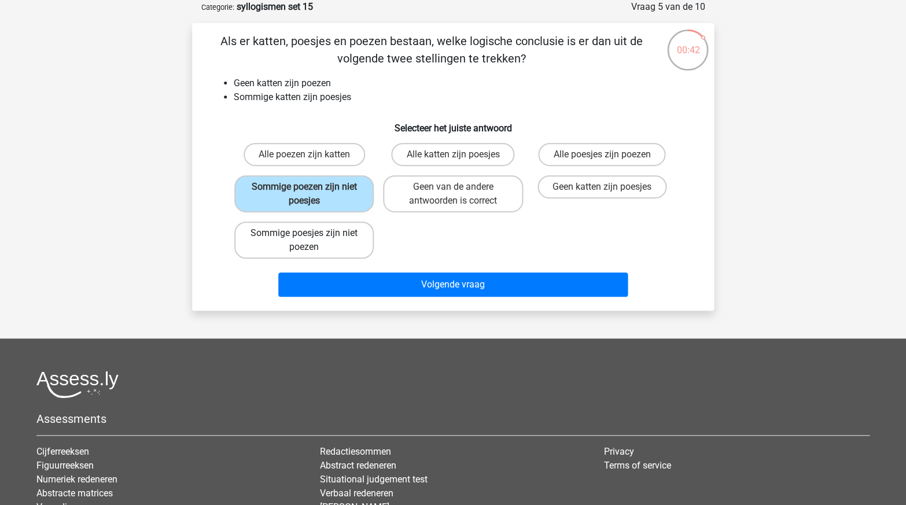
radio input "true"
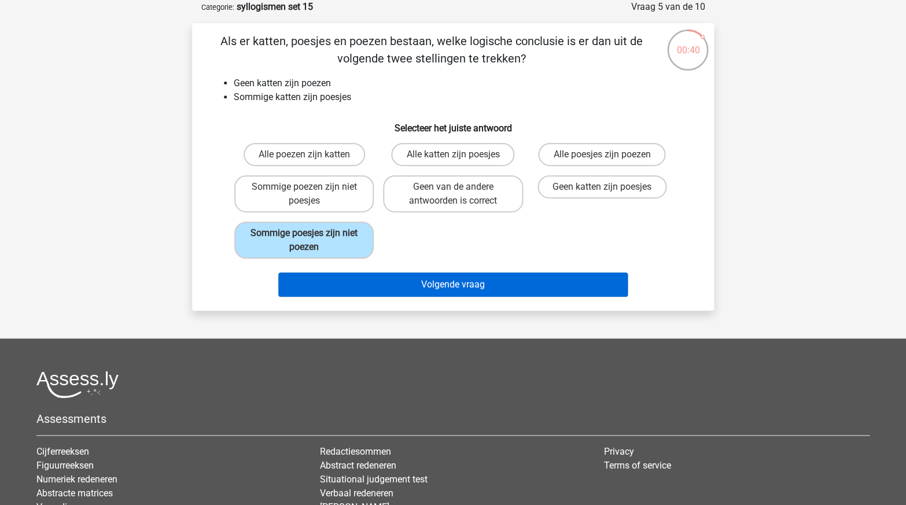
click at [427, 284] on button "Volgende vraag" at bounding box center [453, 284] width 350 height 24
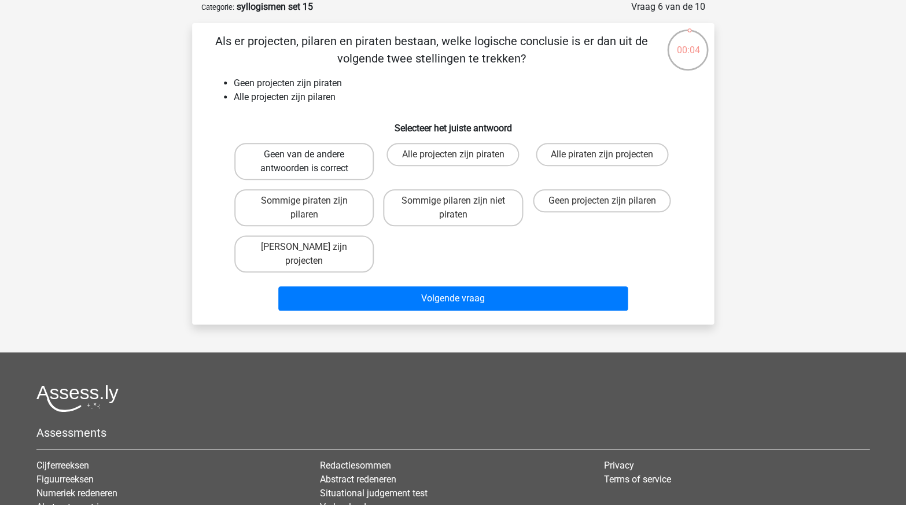
click at [308, 145] on label "Geen van de andere antwoorden is correct" at bounding box center [303, 161] width 139 height 37
click at [308, 154] on input "Geen van de andere antwoorden is correct" at bounding box center [308, 158] width 8 height 8
radio input "true"
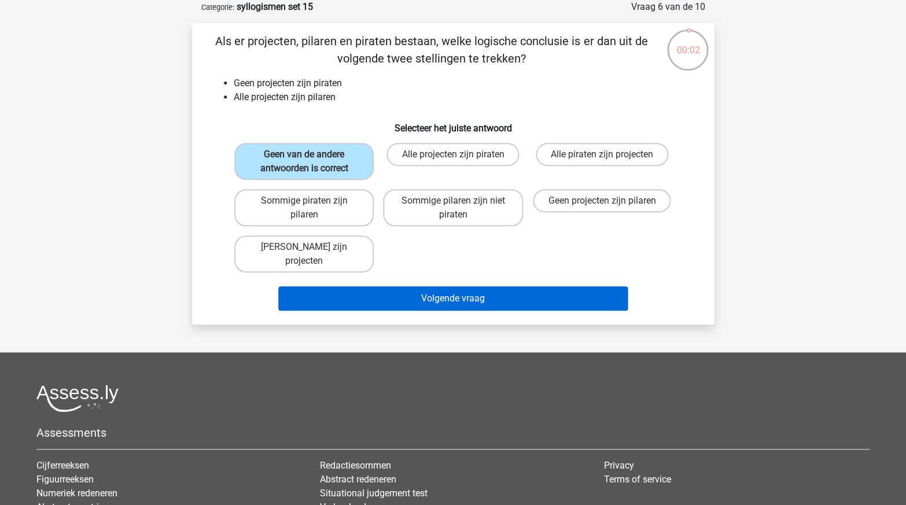
click at [469, 286] on button "Volgende vraag" at bounding box center [453, 298] width 350 height 24
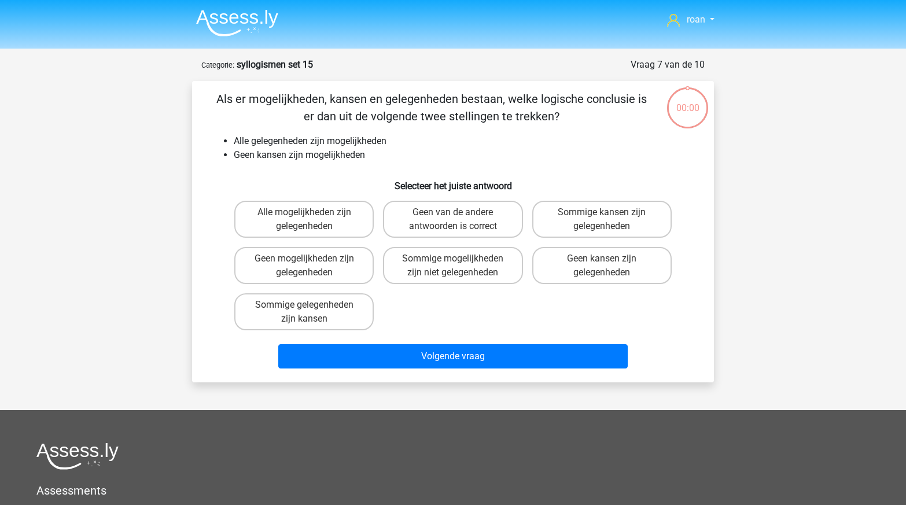
scroll to position [58, 0]
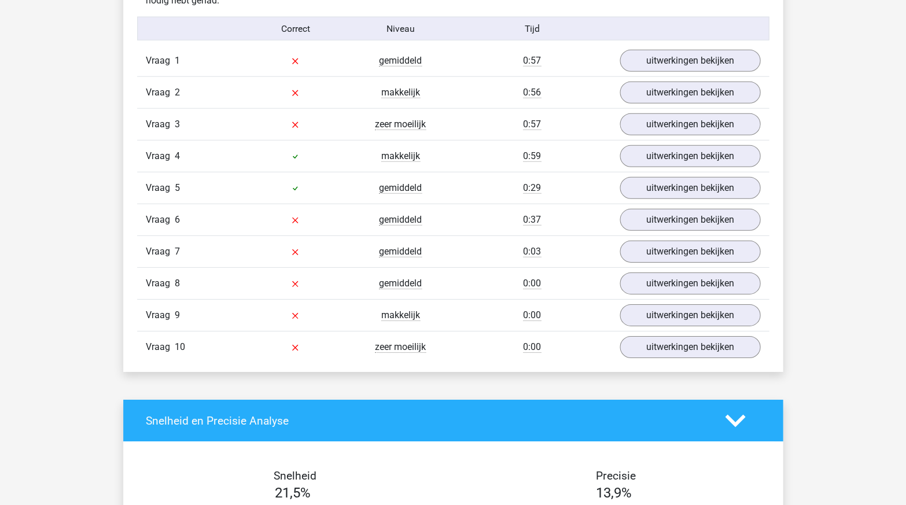
scroll to position [758, 0]
